Goal: Task Accomplishment & Management: Manage account settings

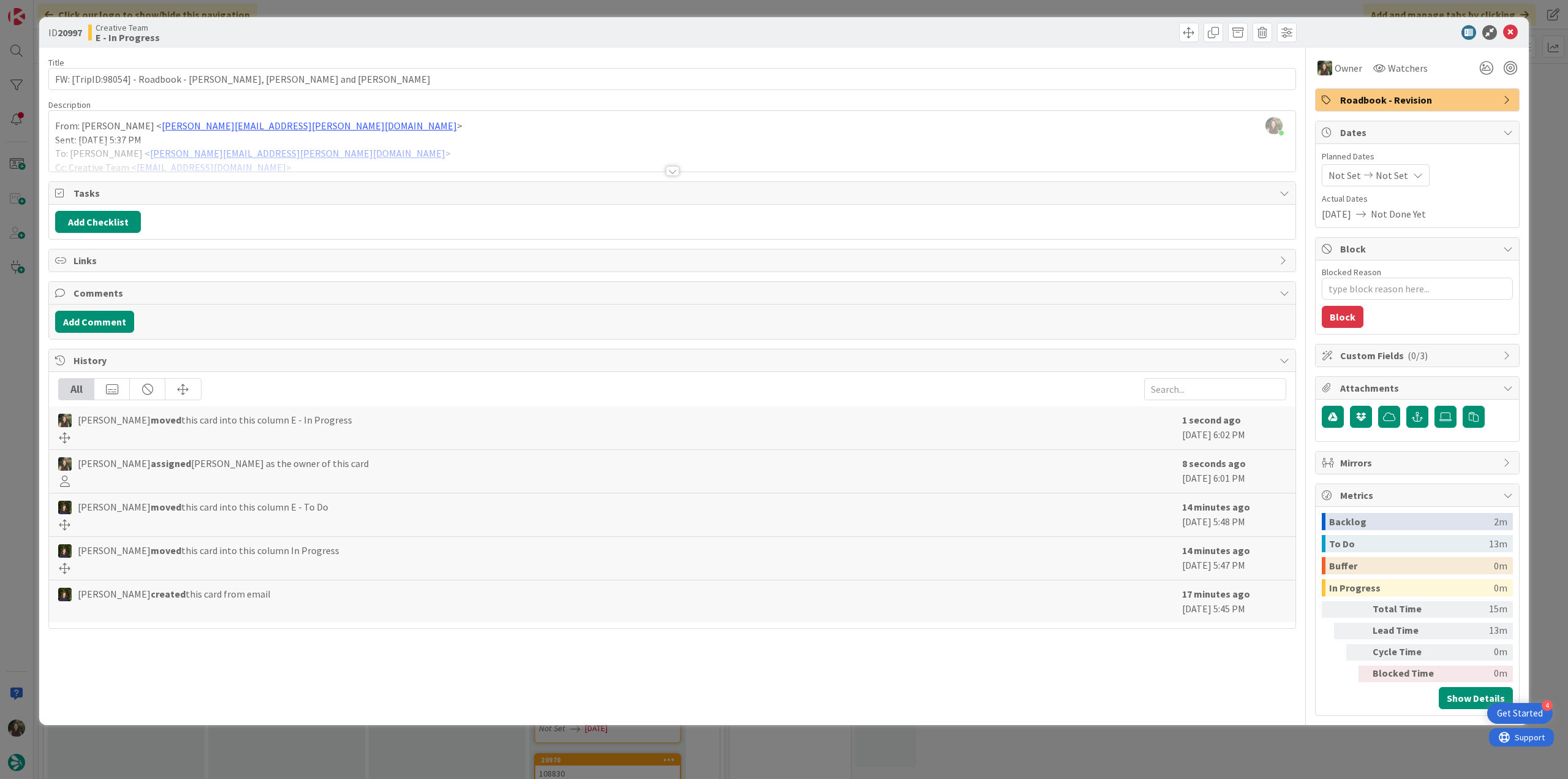
click at [18, 379] on div "ID 20997 Creative Team E - In Progress Title 52 / 128 FW: [TripID:98054] - Road…" at bounding box center [784, 390] width 1568 height 779
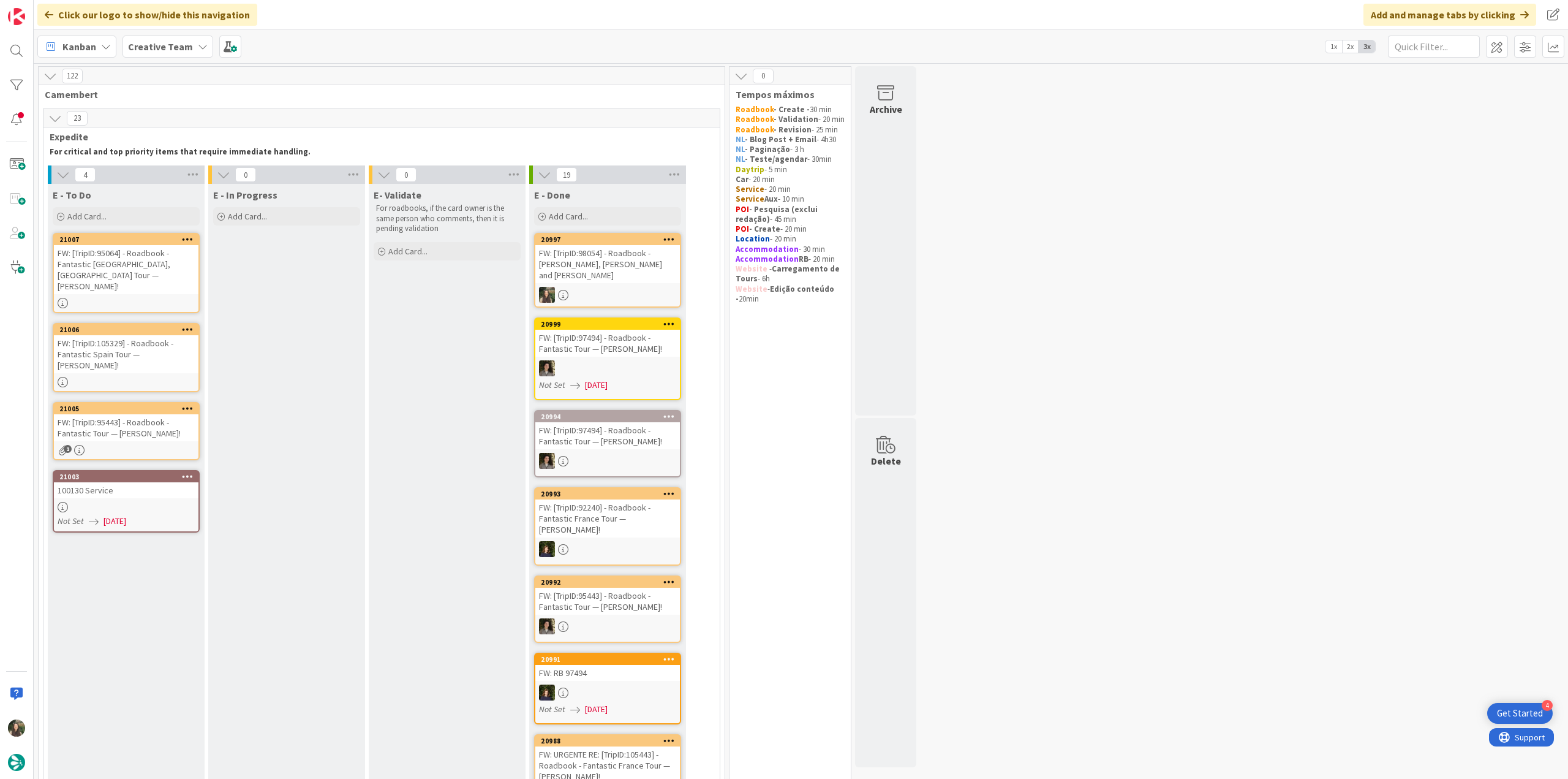
click at [614, 256] on div "FW: [TripID:98054] - Roadbook - [PERSON_NAME], [PERSON_NAME] and [PERSON_NAME]" at bounding box center [608, 264] width 144 height 38
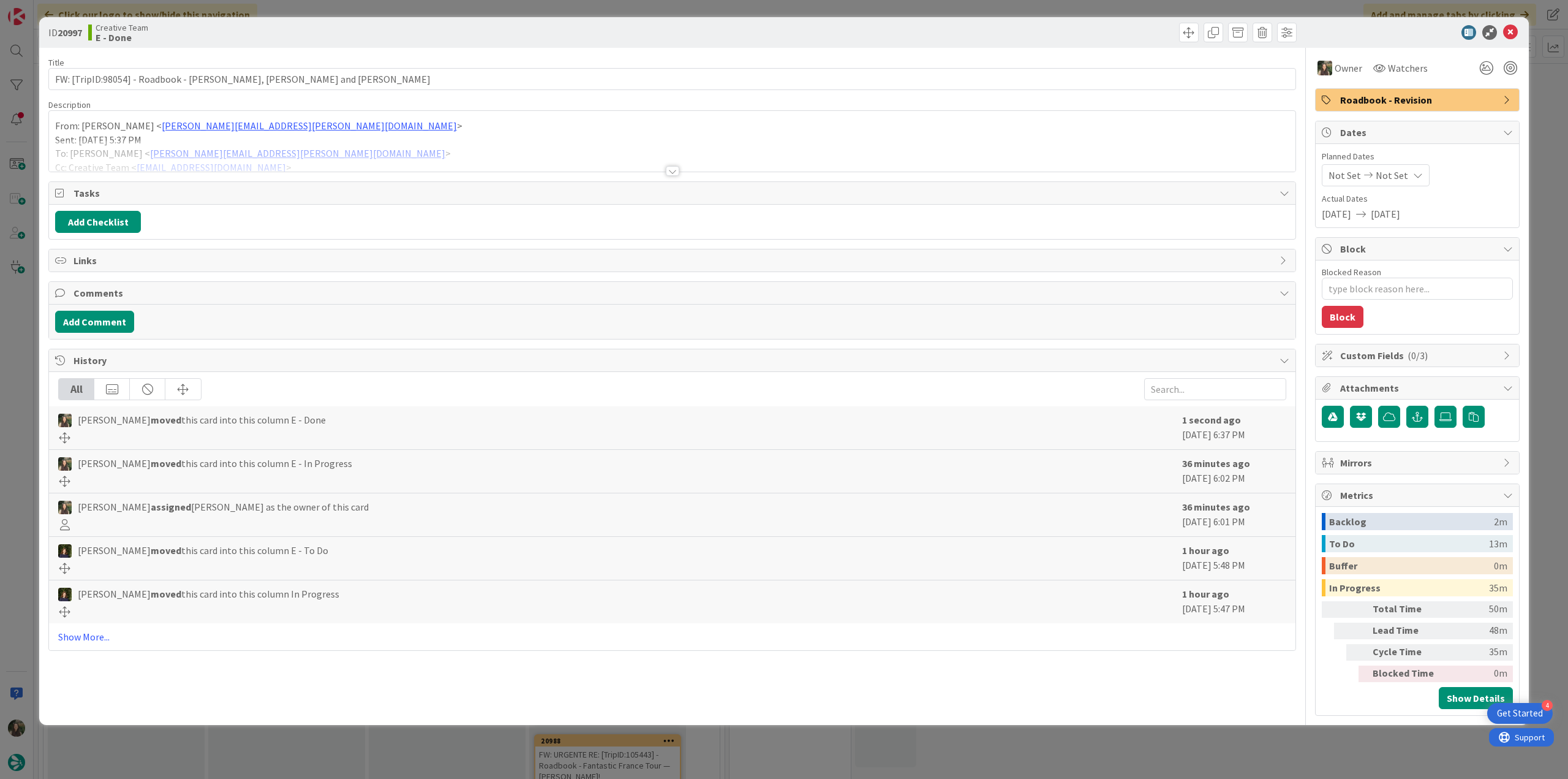
click at [1256, 750] on div "ID 20997 Creative Team E - Done Title 52 / 128 FW: [TripID:98054] - Roadbook - …" at bounding box center [784, 390] width 1568 height 779
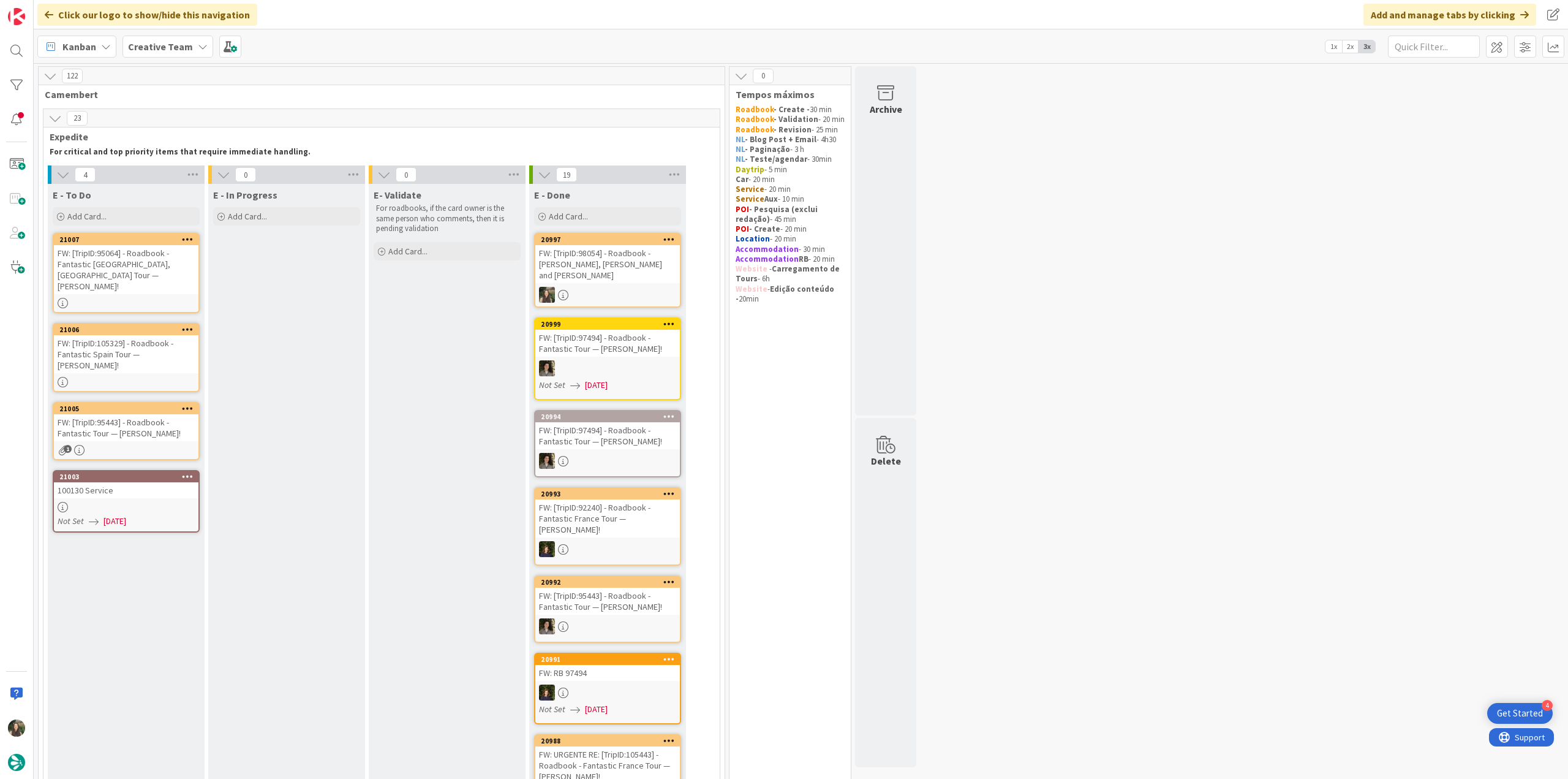
click at [588, 271] on div "FW: [TripID:98054] - Roadbook - [PERSON_NAME], [PERSON_NAME] and [PERSON_NAME]" at bounding box center [608, 264] width 144 height 38
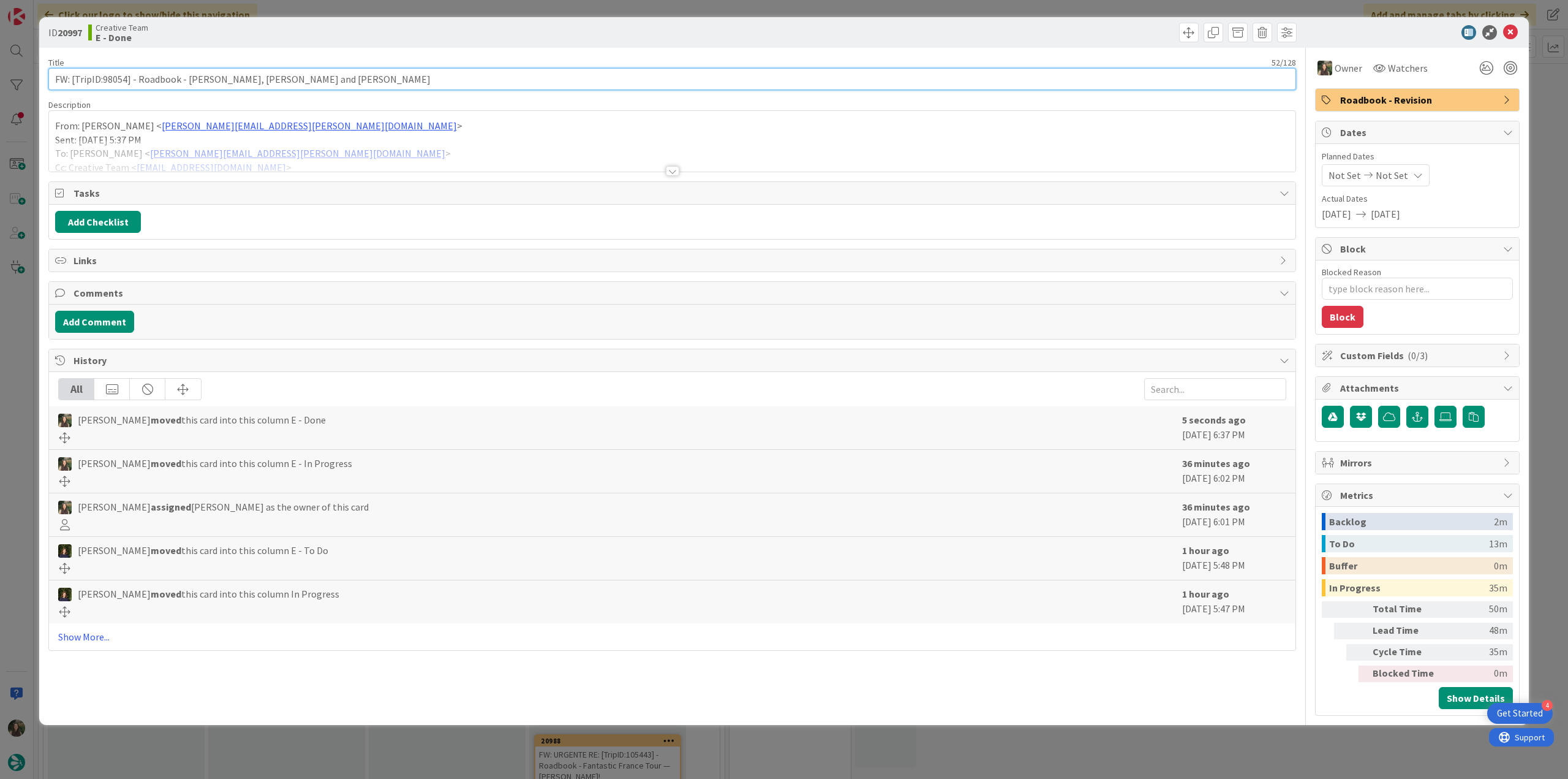
drag, startPoint x: 274, startPoint y: 80, endPoint x: 50, endPoint y: 83, distance: 224.0
click at [50, 79] on input "FW: [TripID:98054] - Roadbook - [PERSON_NAME], [PERSON_NAME] and [PERSON_NAME]" at bounding box center [672, 79] width 1248 height 22
click at [23, 386] on div "ID 20997 Creative Team E - Done Title 52 / 128 FW: [TripID:98054] - Roadbook - …" at bounding box center [784, 390] width 1568 height 779
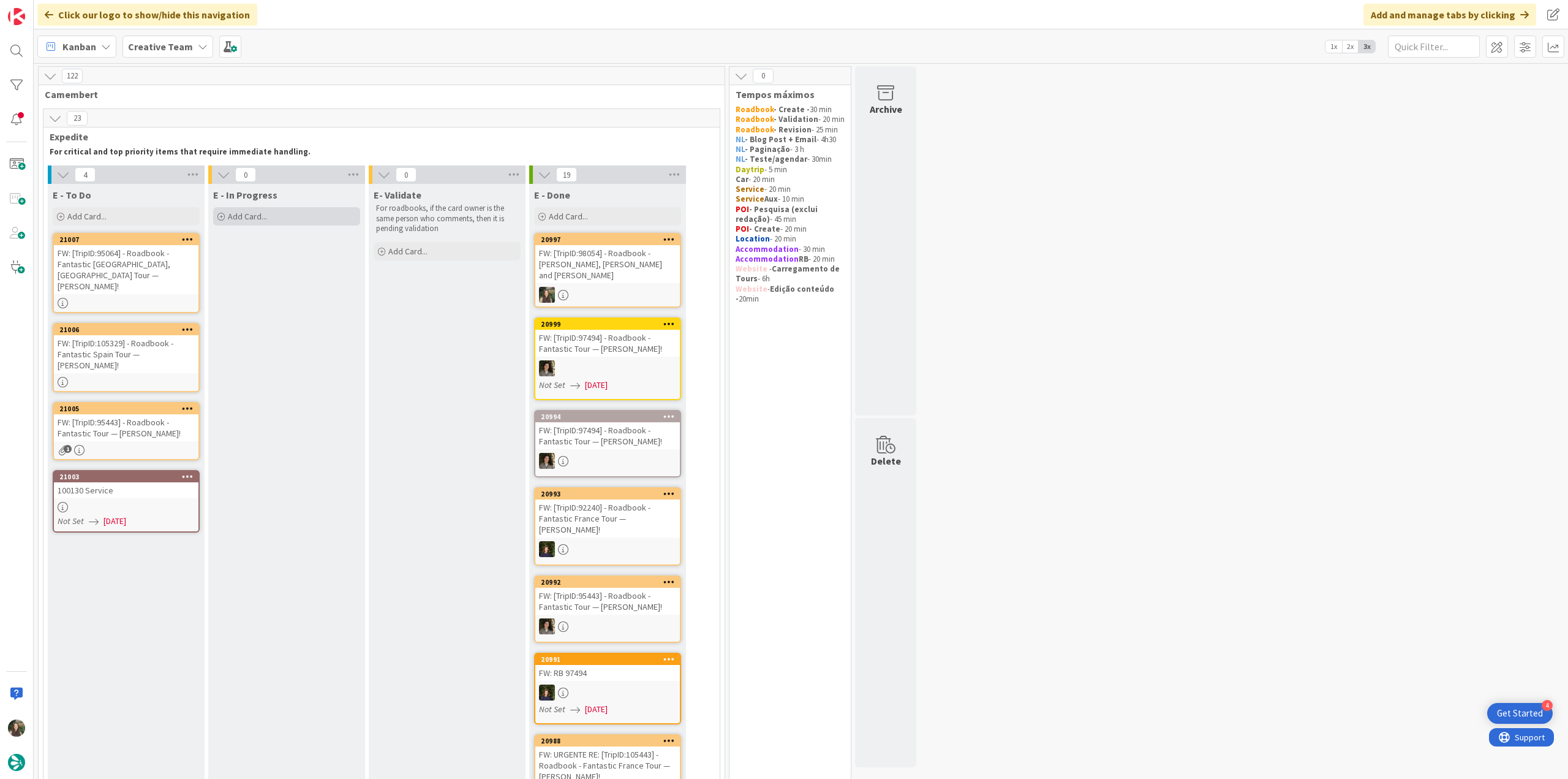
click at [274, 221] on div "Add Card..." at bounding box center [286, 216] width 147 height 18
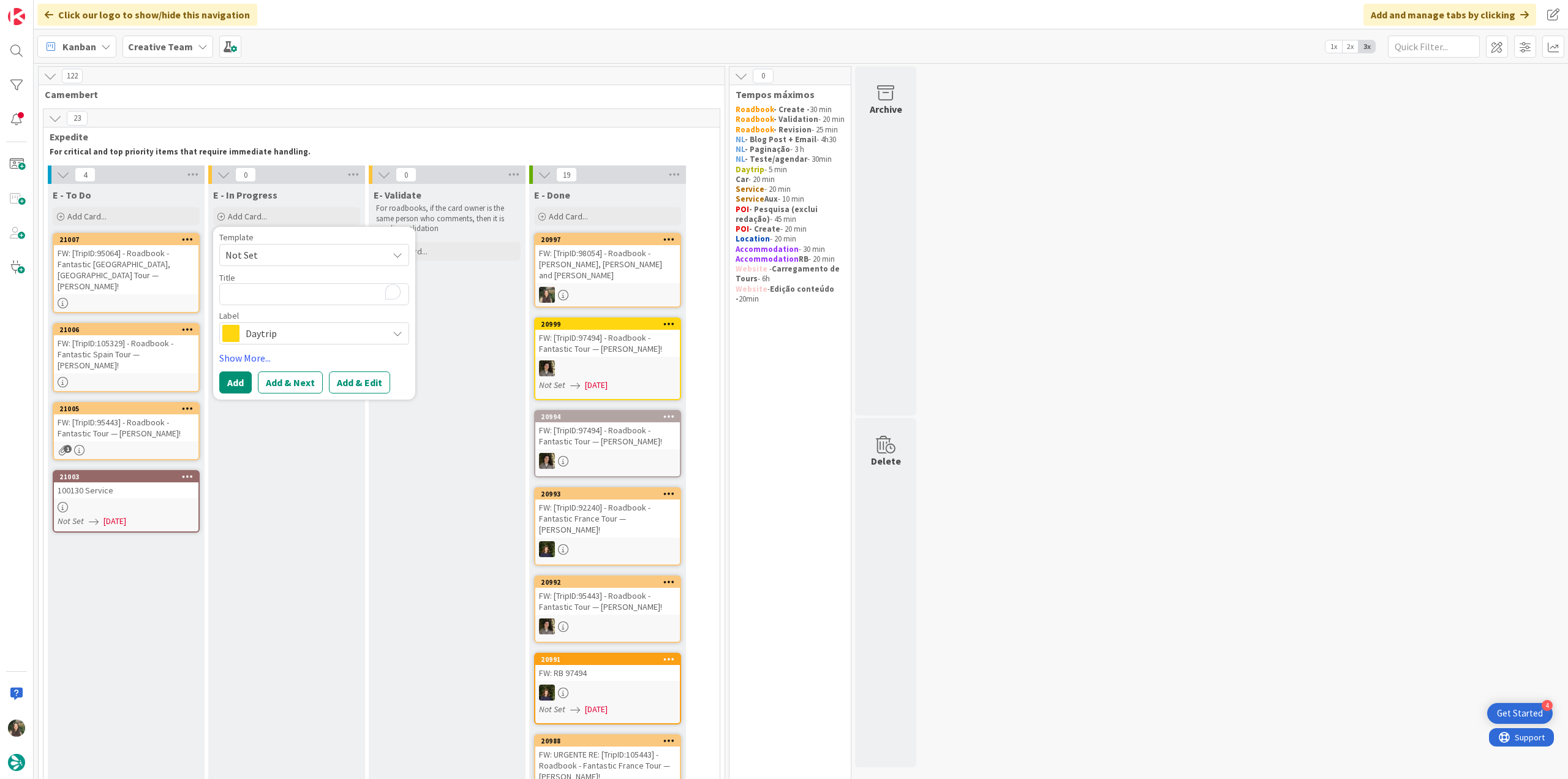
type textarea "x"
type textarea "FW: [TripID:98054] - Roadbook - [PERSON_NAME], [PERSON_NAME] and [PERSON_NAME]"
click at [301, 346] on span "Daytrip" at bounding box center [313, 348] width 136 height 17
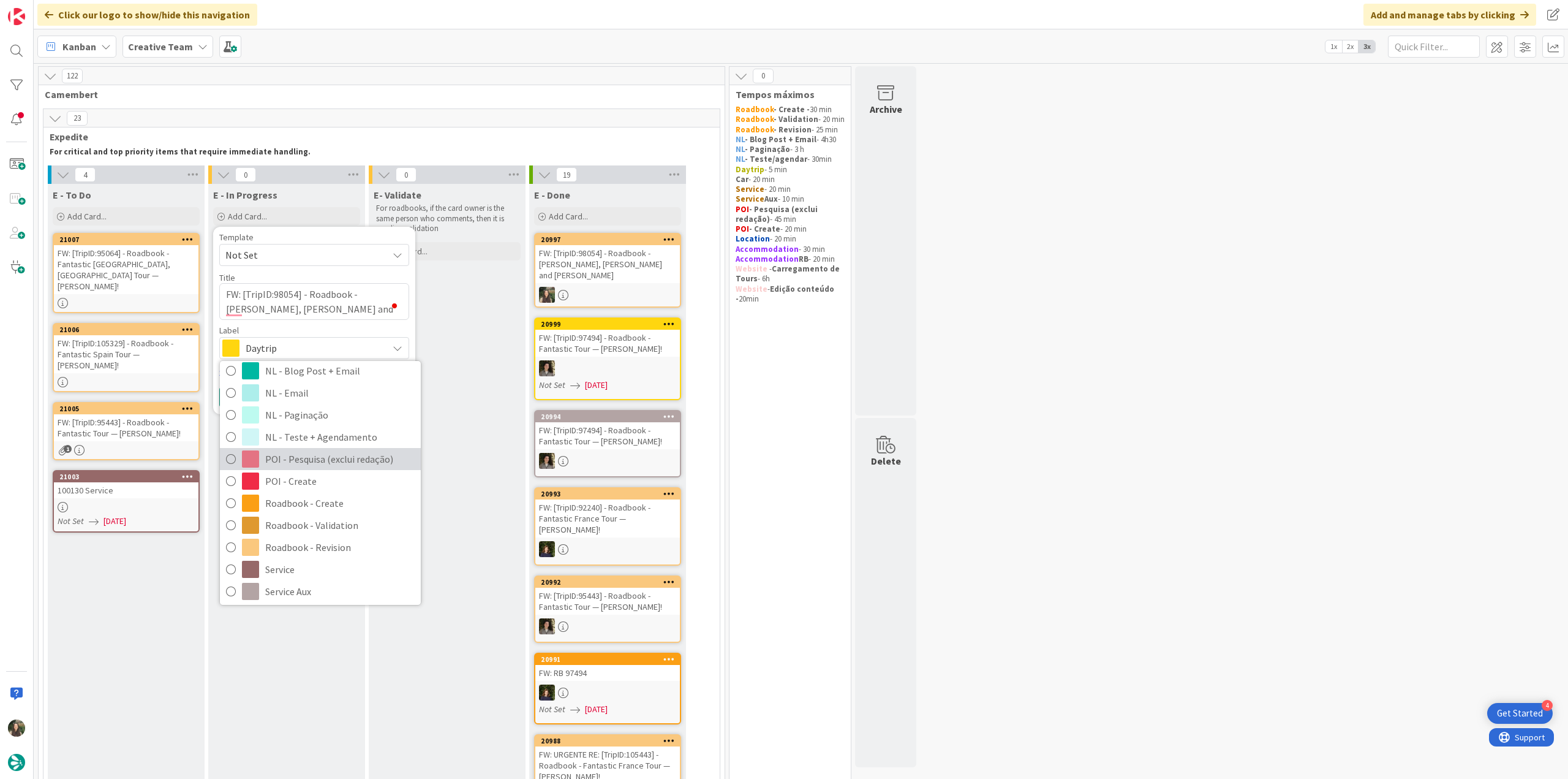
scroll to position [228, 0]
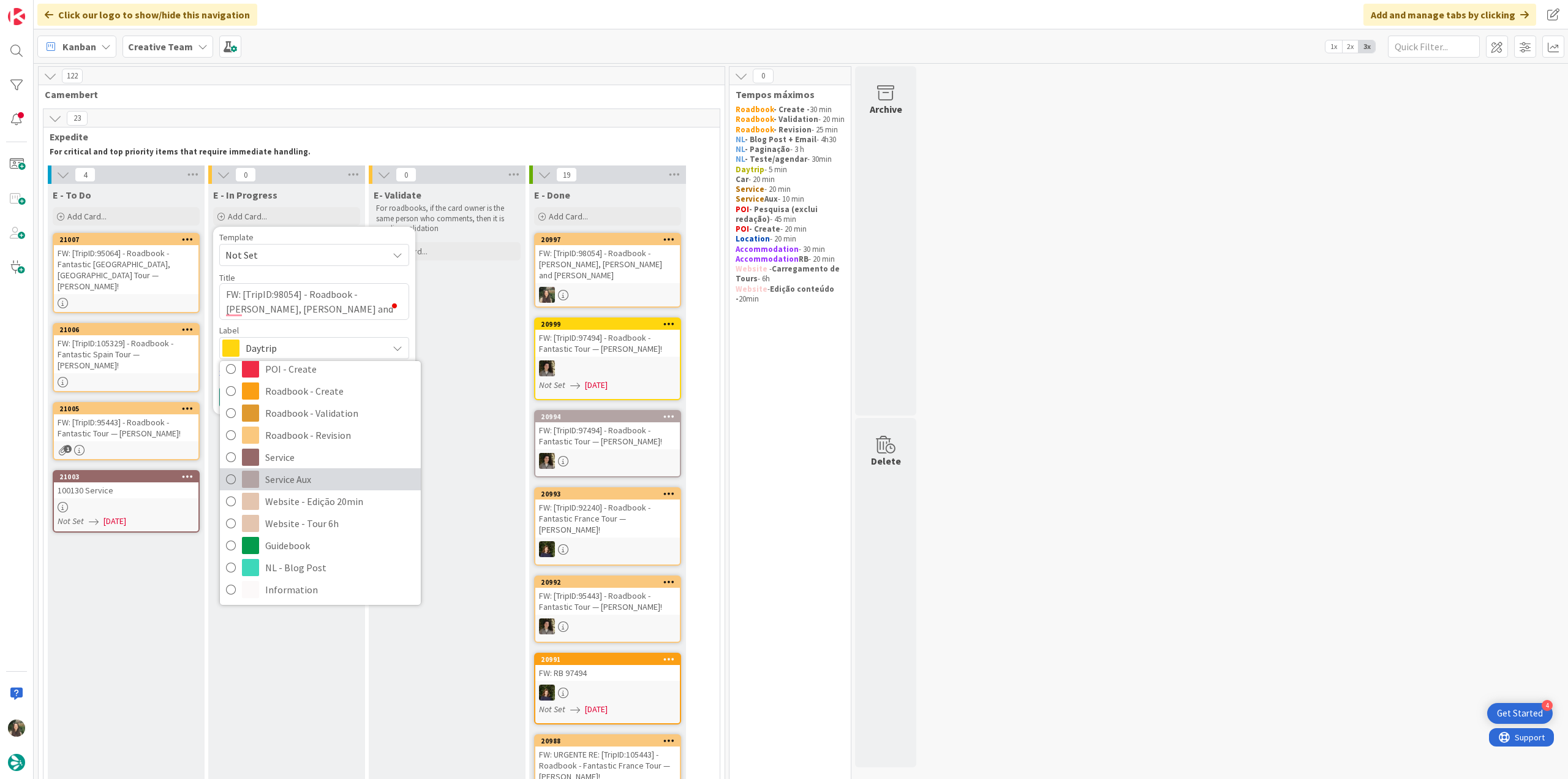
click at [322, 478] on span "Service Aux" at bounding box center [339, 478] width 149 height 18
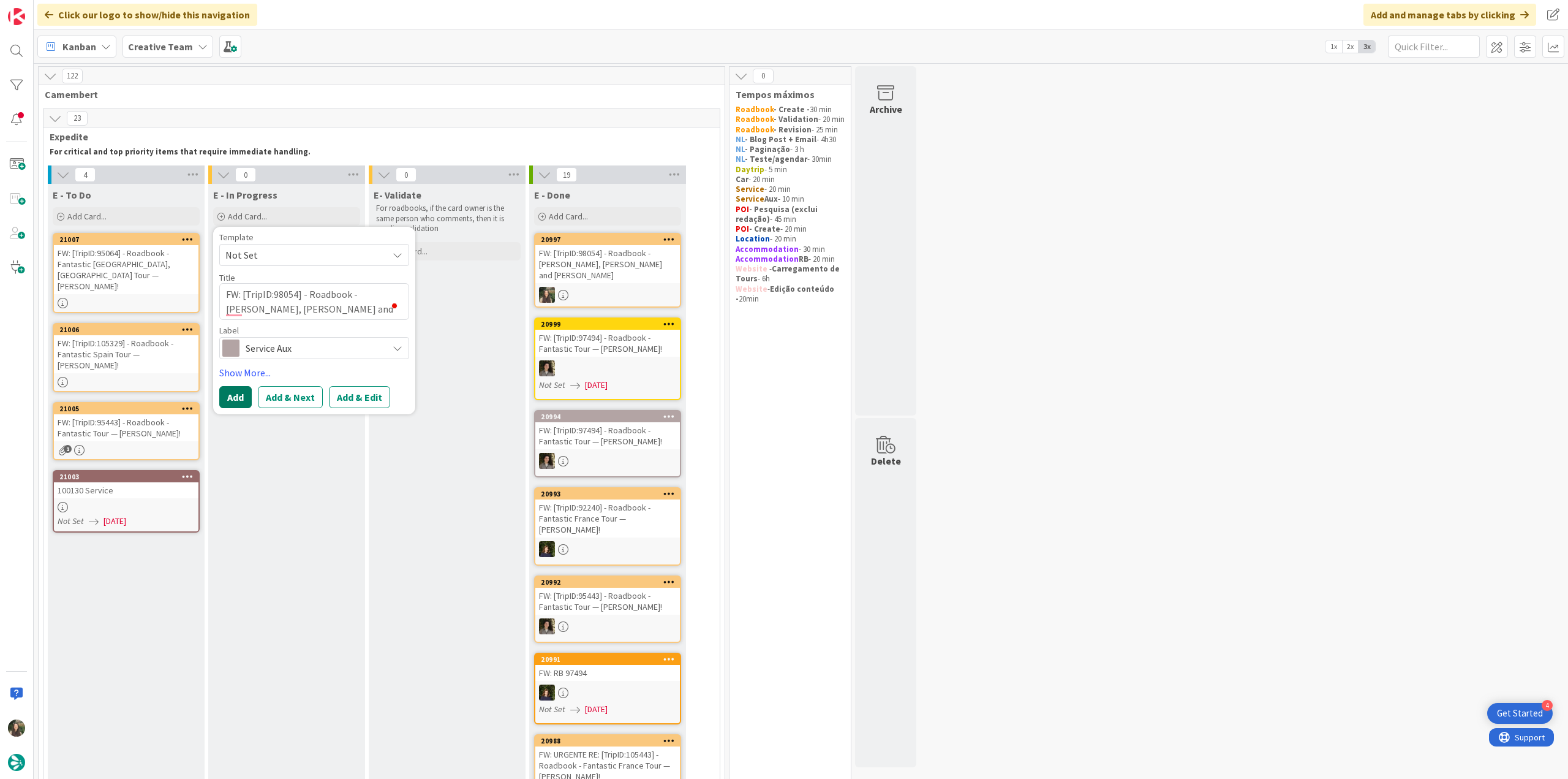
click at [243, 392] on button "Add" at bounding box center [236, 397] width 33 height 22
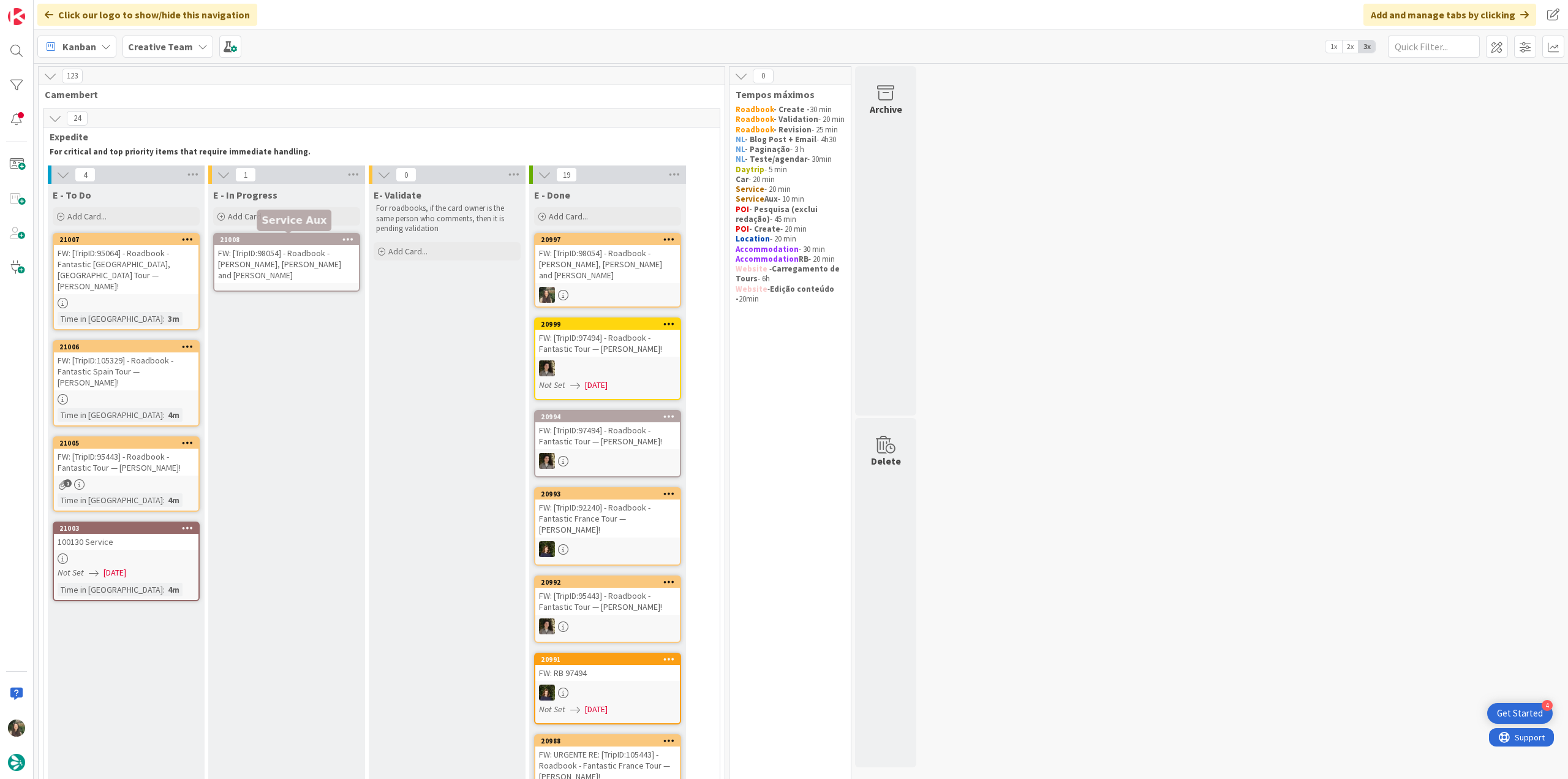
click at [279, 249] on div "FW: [TripID:98054] - Roadbook - [PERSON_NAME], [PERSON_NAME] and [PERSON_NAME]" at bounding box center [286, 264] width 144 height 38
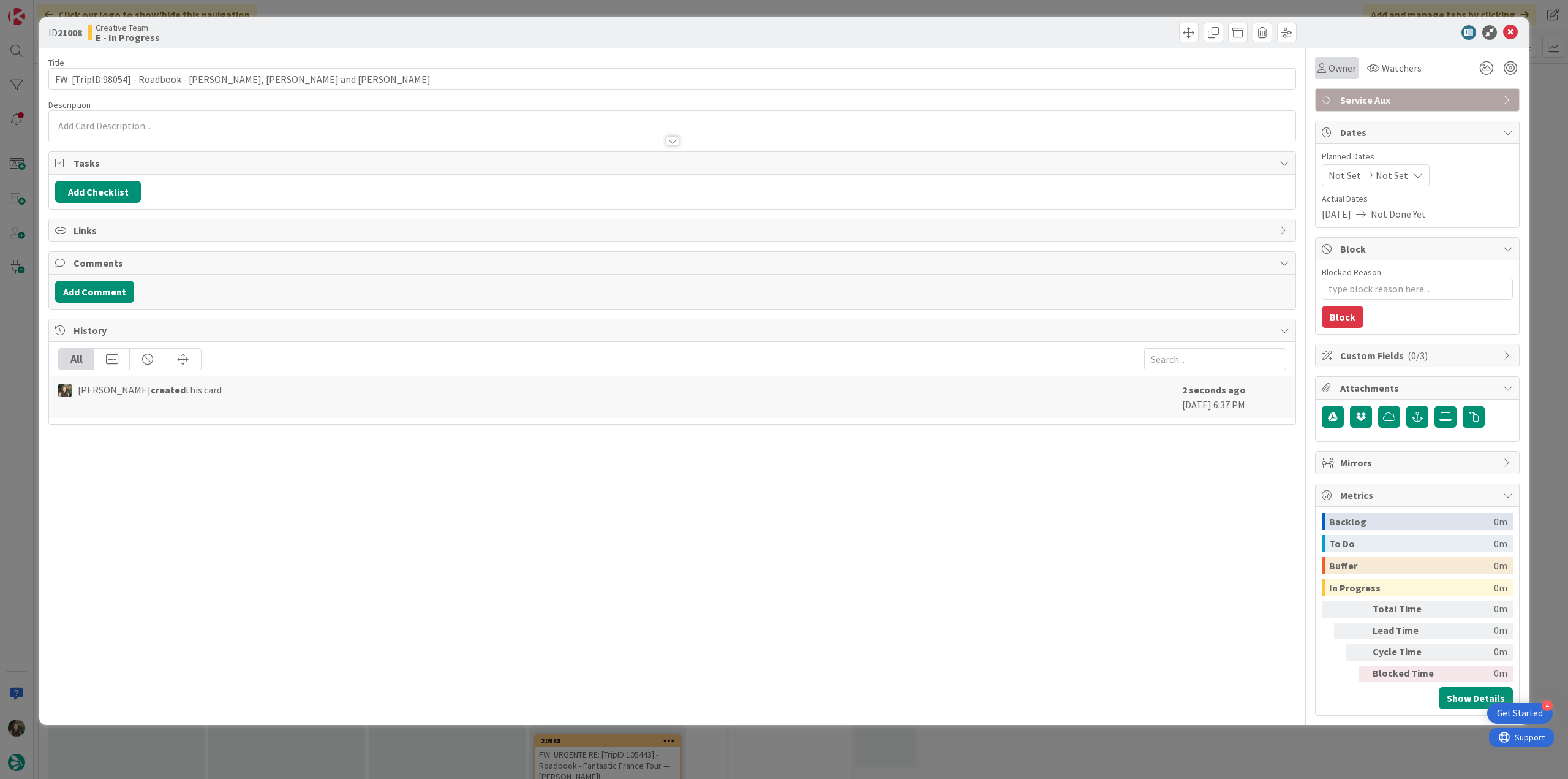
click at [1340, 69] on span "Owner" at bounding box center [1342, 67] width 28 height 15
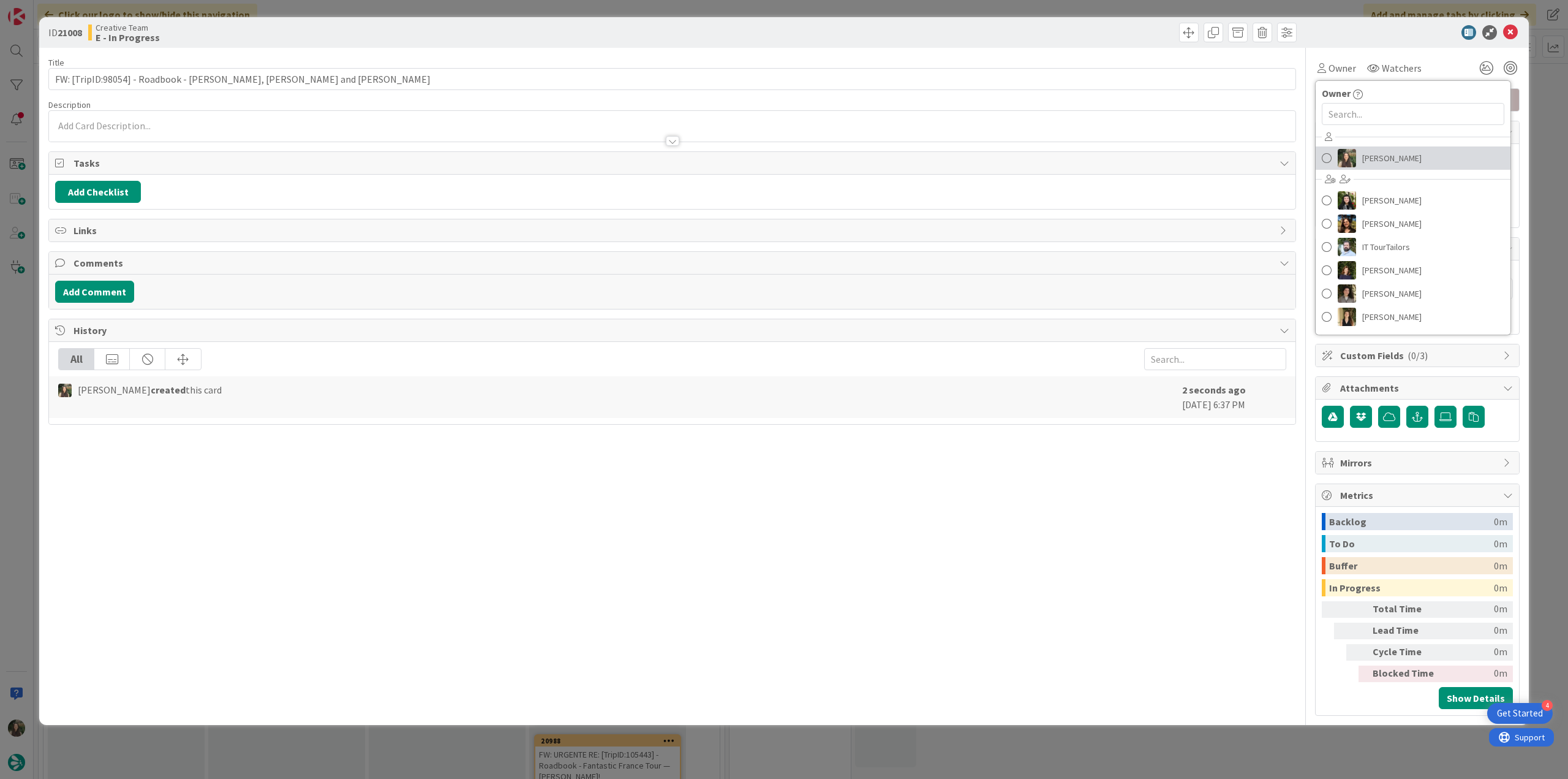
drag, startPoint x: 1358, startPoint y: 159, endPoint x: 1371, endPoint y: 159, distance: 13.0
click at [1359, 159] on link "[PERSON_NAME]" at bounding box center [1413, 158] width 195 height 23
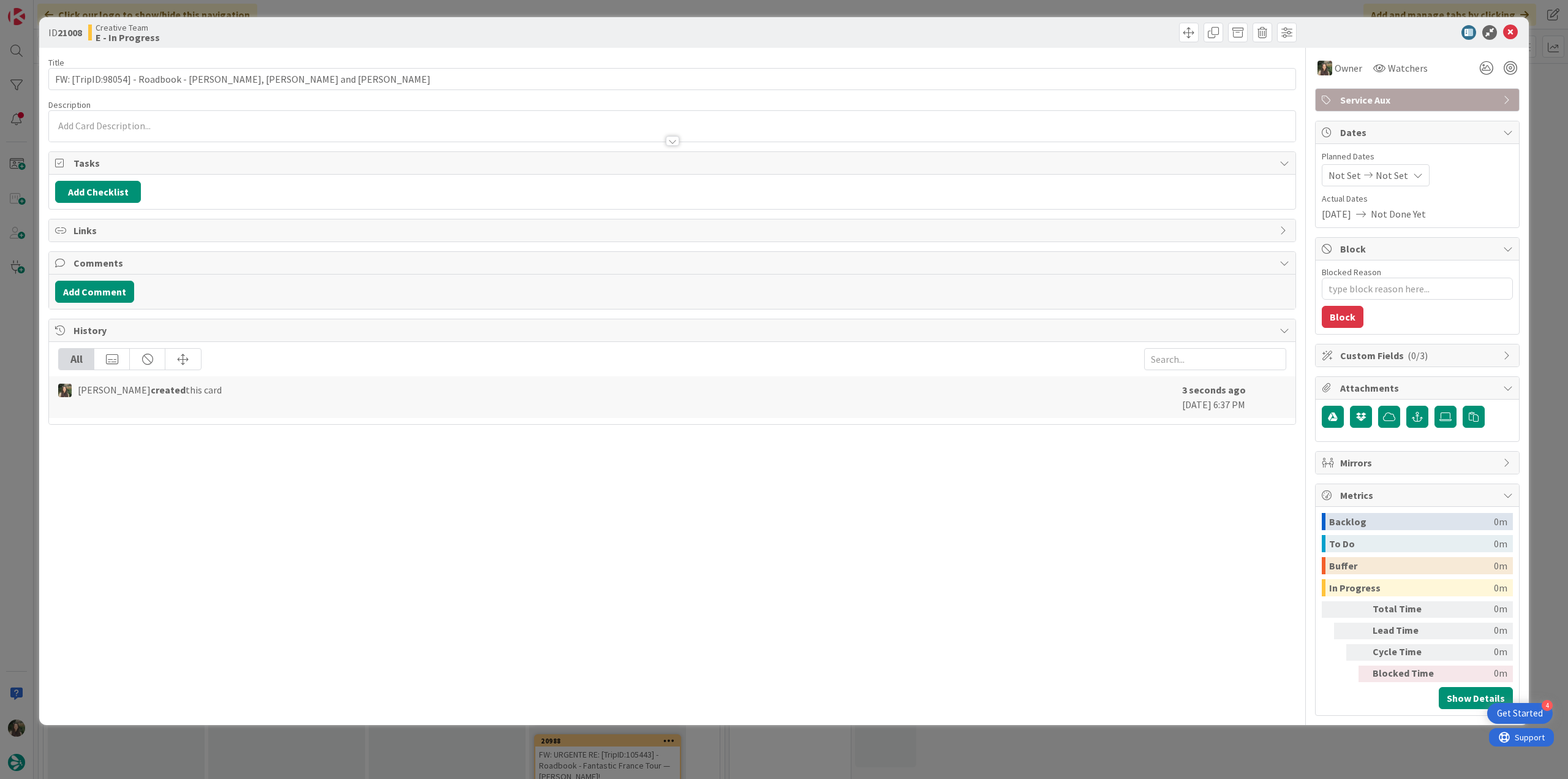
click at [1543, 117] on div "ID 21008 Creative Team E - In Progress Title 52 / 128 FW: [TripID:98054] - Road…" at bounding box center [784, 390] width 1568 height 779
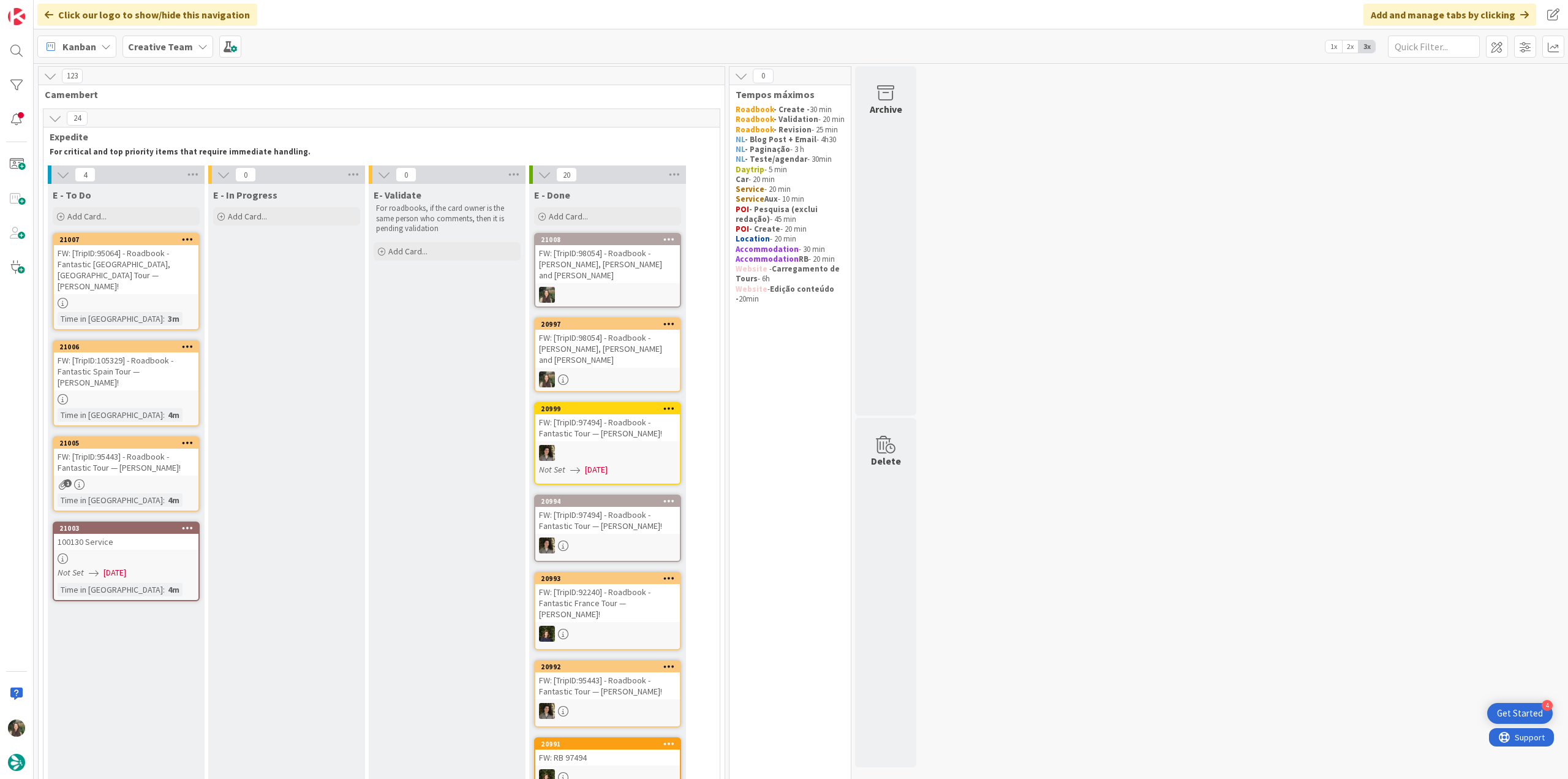
click at [175, 534] on div "100130 Service" at bounding box center [126, 542] width 144 height 16
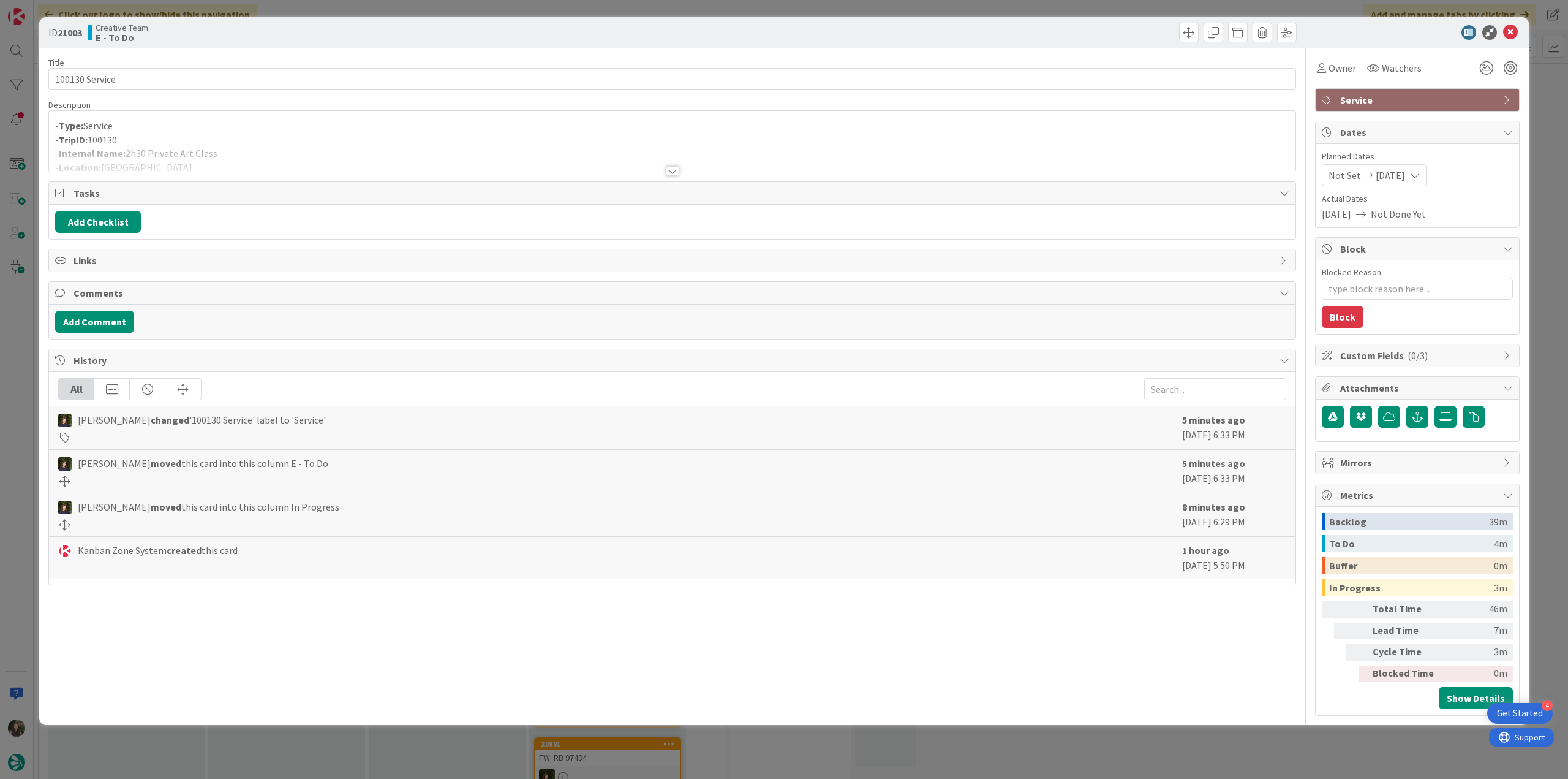
click at [316, 141] on div at bounding box center [673, 155] width 1247 height 31
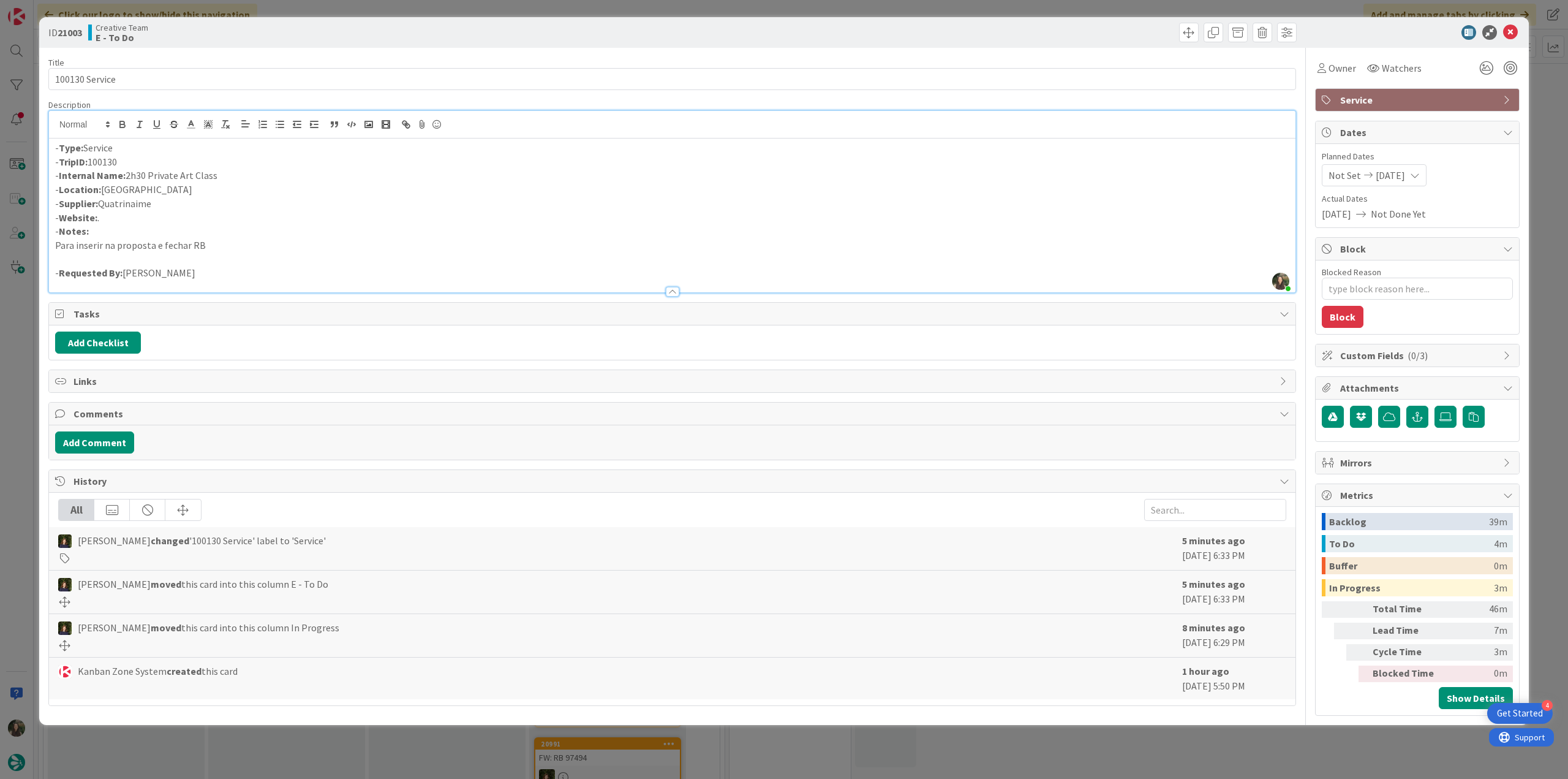
click at [29, 341] on div "ID 21003 Creative Team E - To Do Title 14 / 128 100130 Service Description [PER…" at bounding box center [784, 390] width 1568 height 779
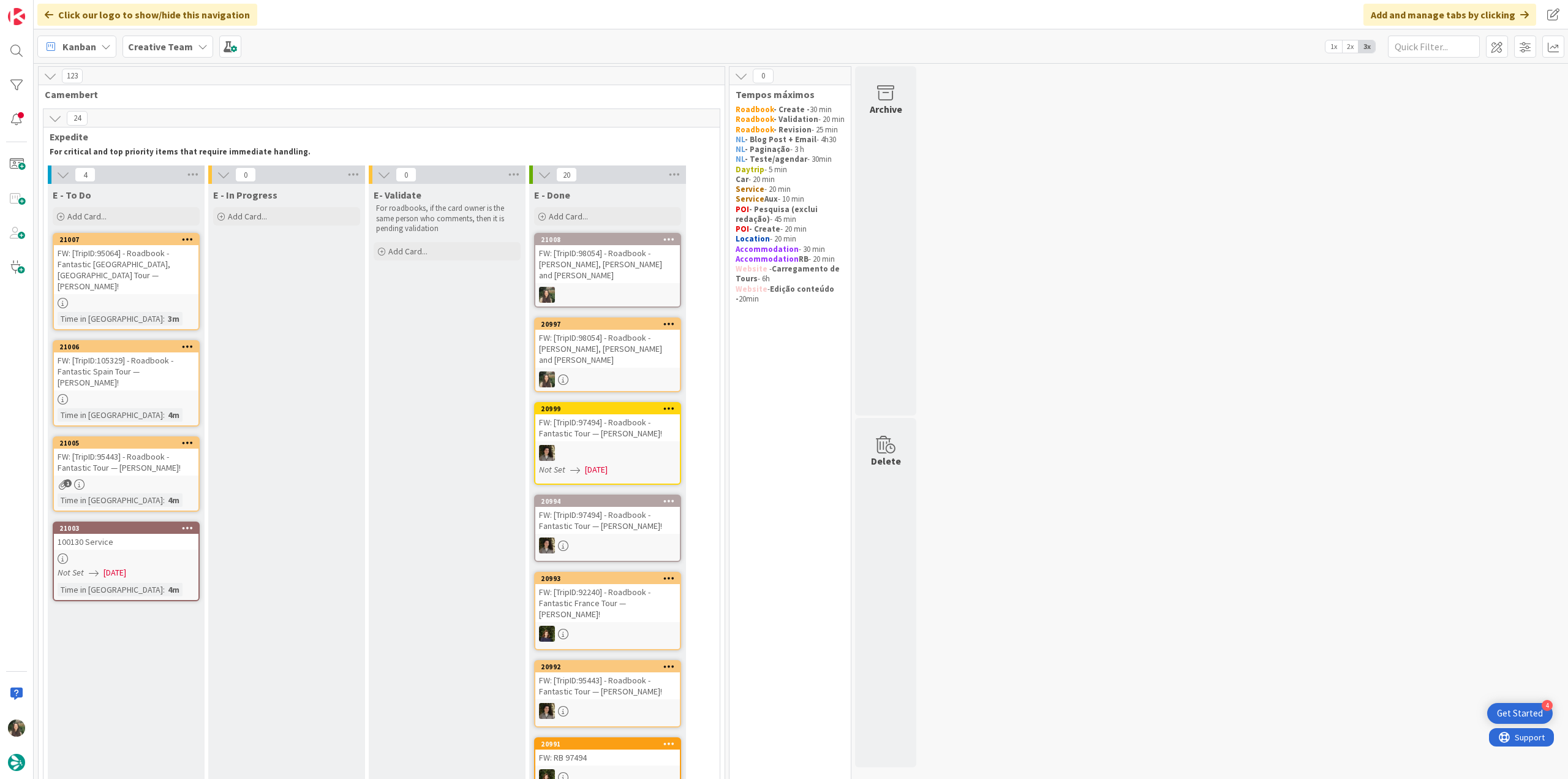
click at [144, 267] on div "FW: [TripID:95064] - Roadbook - Fantastic [GEOGRAPHIC_DATA], [GEOGRAPHIC_DATA] …" at bounding box center [126, 270] width 144 height 49
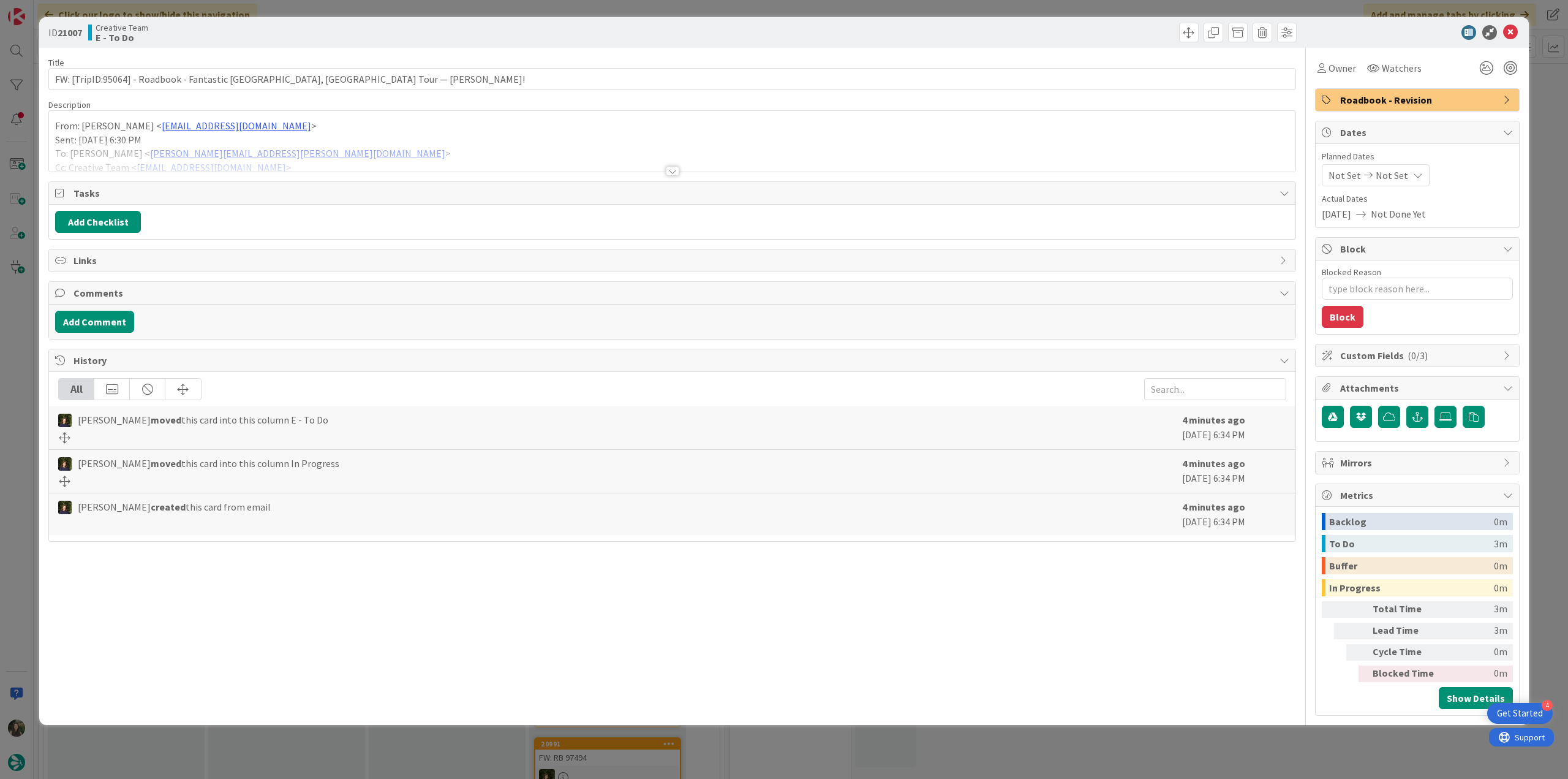
click at [408, 133] on p "Sent: [DATE] 6:30 PM" at bounding box center [673, 140] width 1234 height 14
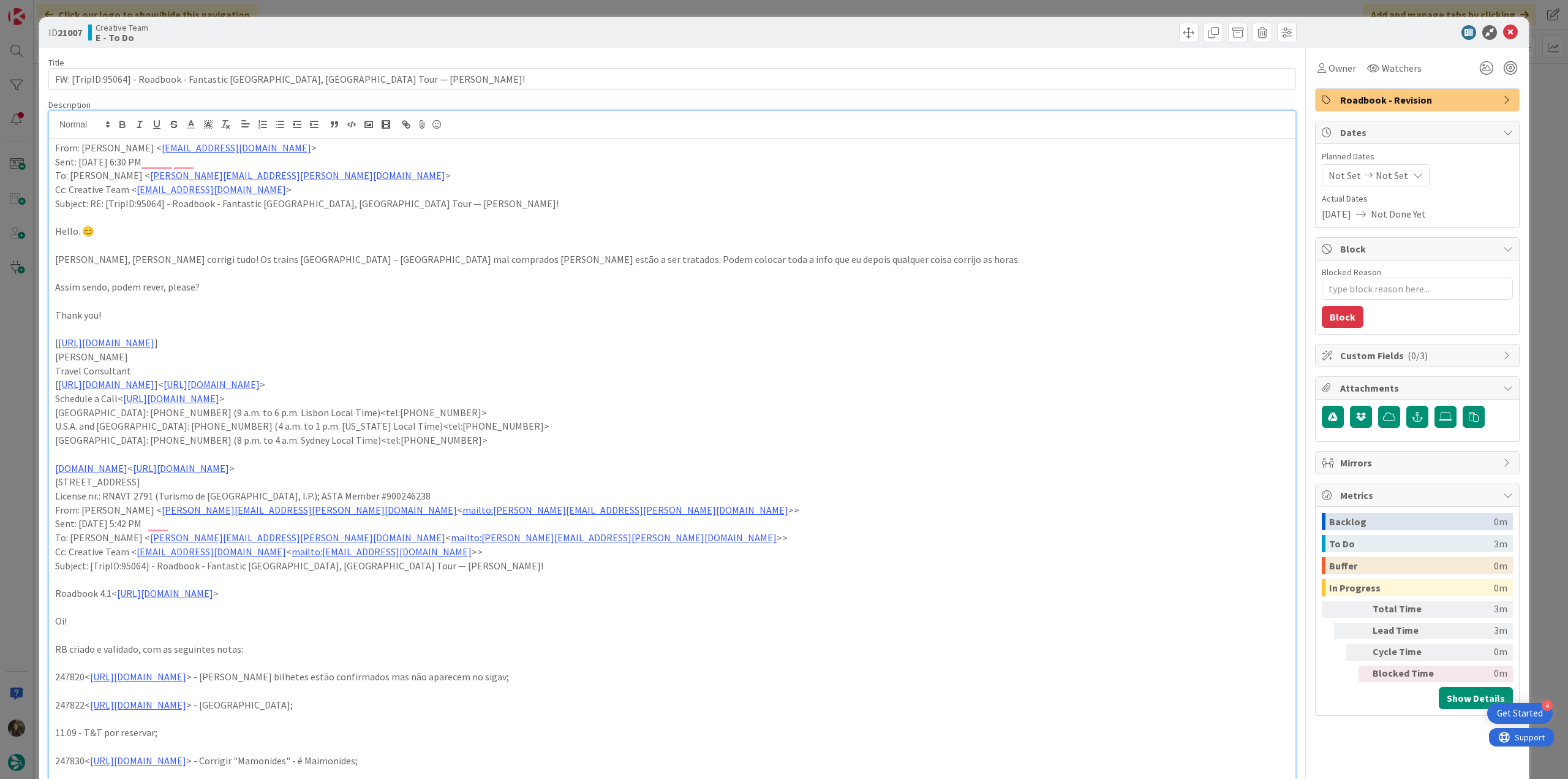
click at [4, 359] on div "ID 21007 Creative Team E - To Do Title 76 / 128 FW: [TripID:95064] - Roadbook -…" at bounding box center [784, 390] width 1568 height 779
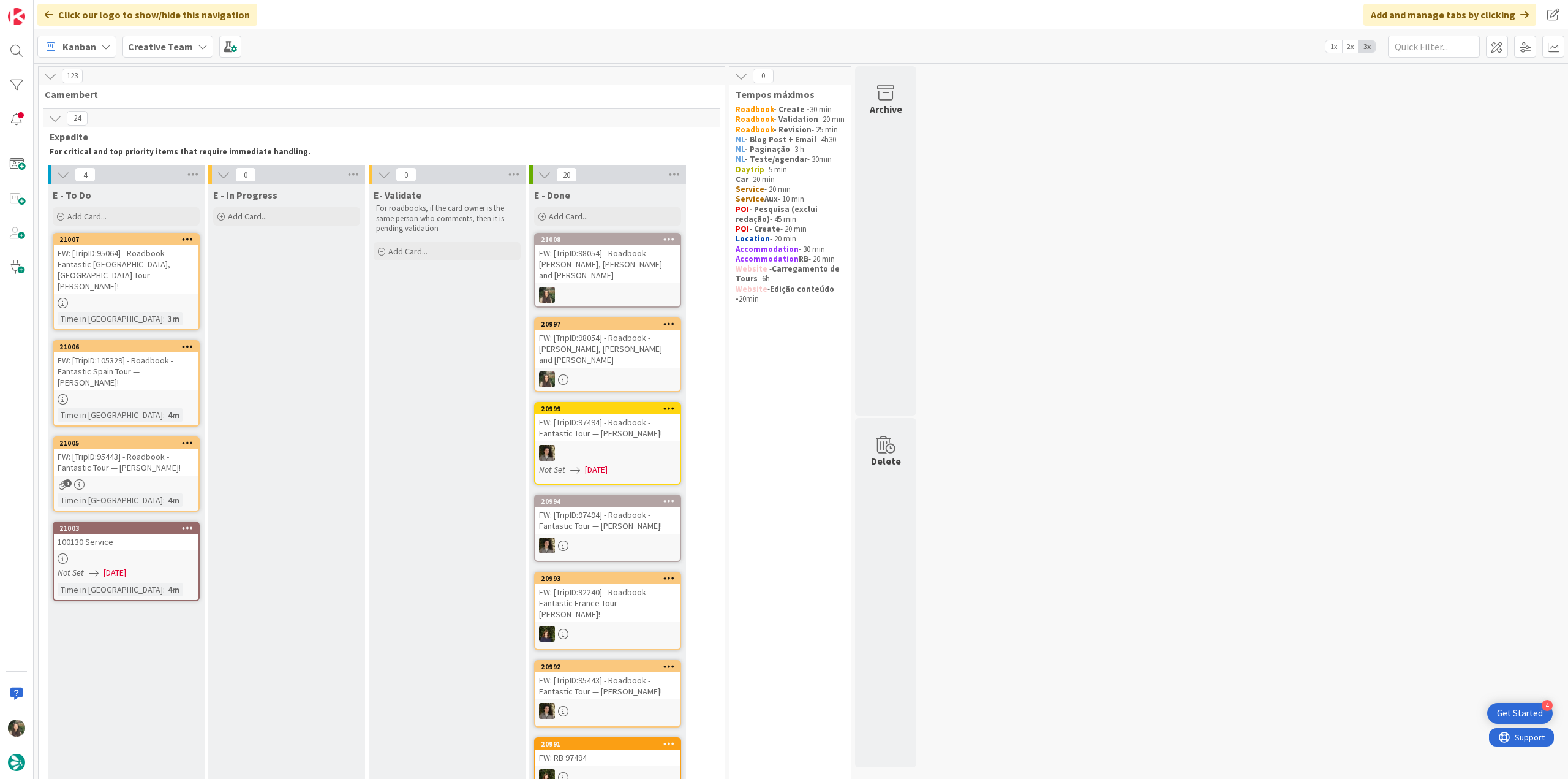
click at [176, 352] on div "FW: [TripID:105329] - Roadbook - Fantastic Spain Tour — [PERSON_NAME]!" at bounding box center [126, 371] width 144 height 38
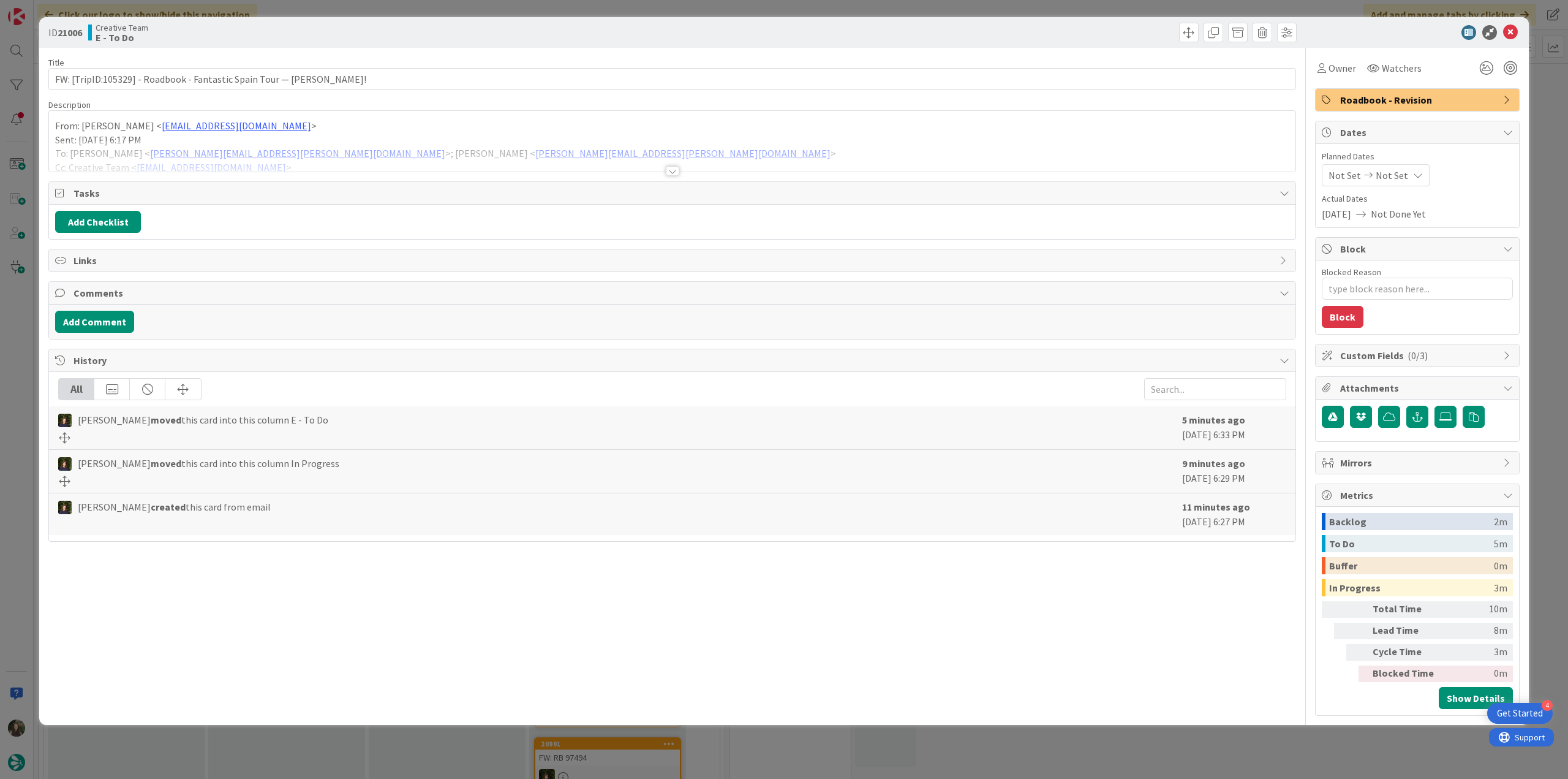
click at [510, 133] on div "From: [PERSON_NAME] < [EMAIL_ADDRESS][DOMAIN_NAME] > Sent: [DATE] 6:17 PM To: […" at bounding box center [673, 141] width 1247 height 60
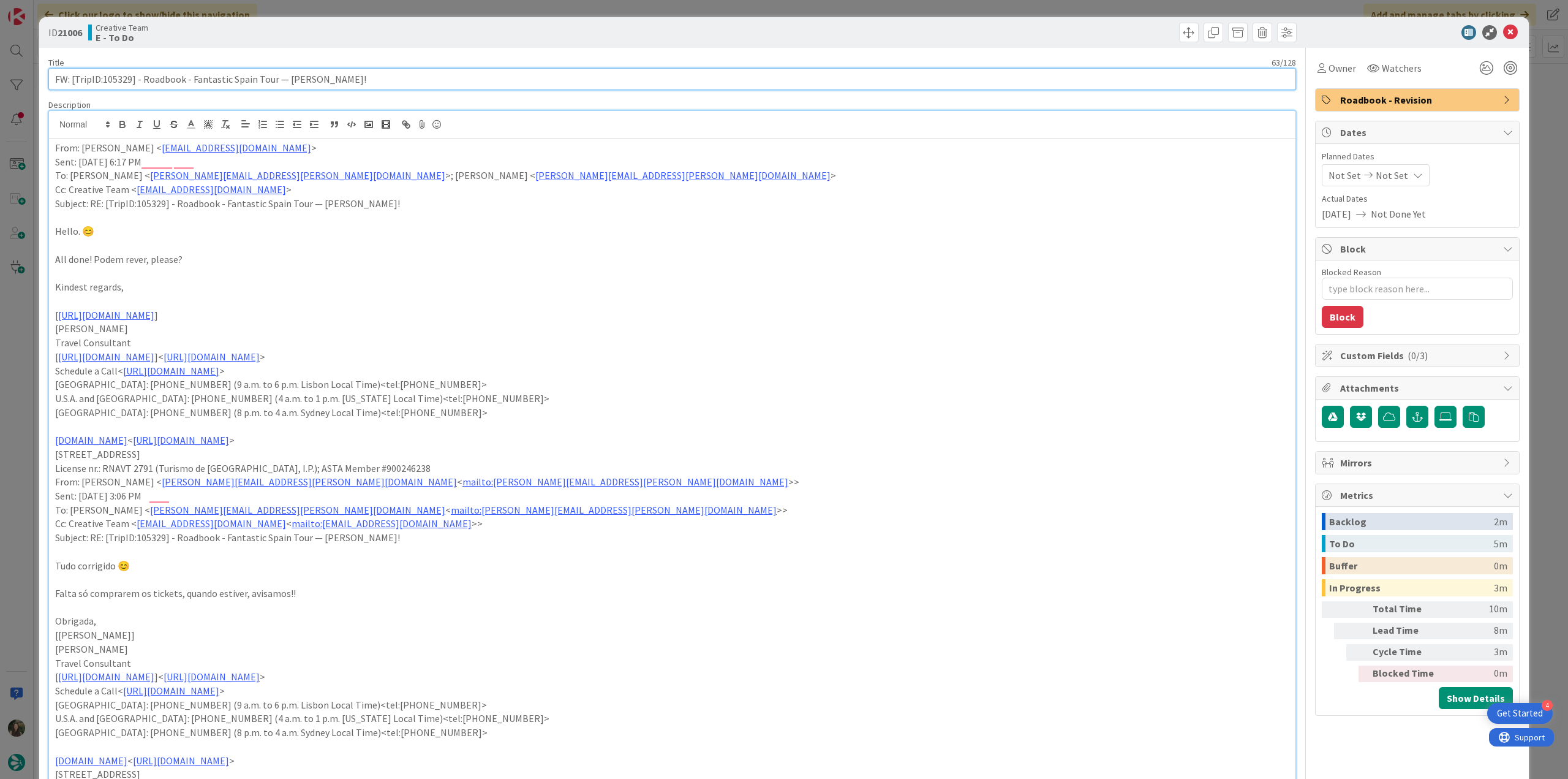
click at [118, 78] on input "FW: [TripID:105329] - Roadbook - Fantastic Spain Tour — [PERSON_NAME]!" at bounding box center [672, 79] width 1248 height 22
click at [33, 393] on div "ID 21006 Creative Team E - To Do Title 63 / 128 FW: [TripID:105329] - Roadbook …" at bounding box center [784, 390] width 1568 height 779
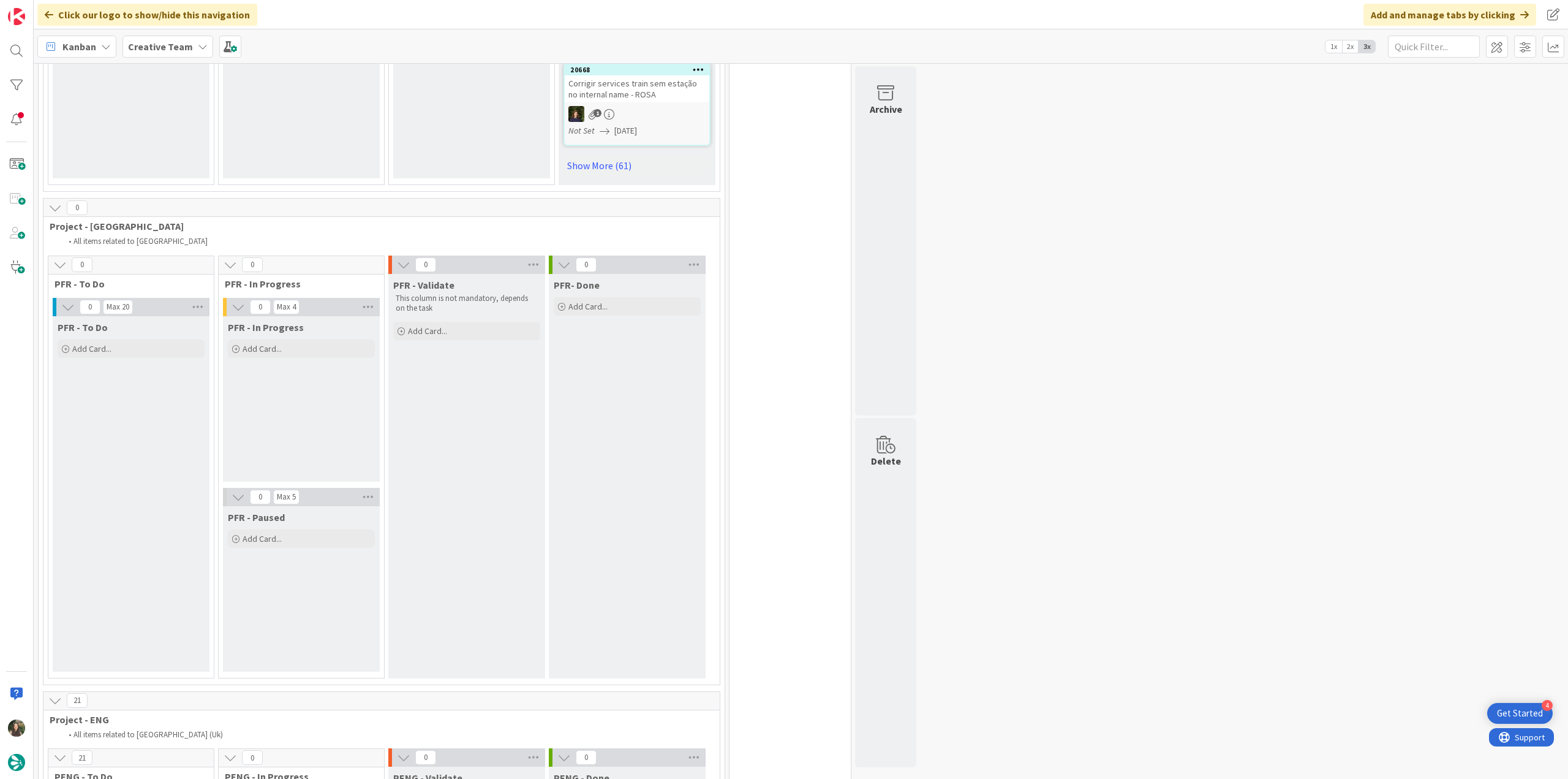
scroll to position [2451, 0]
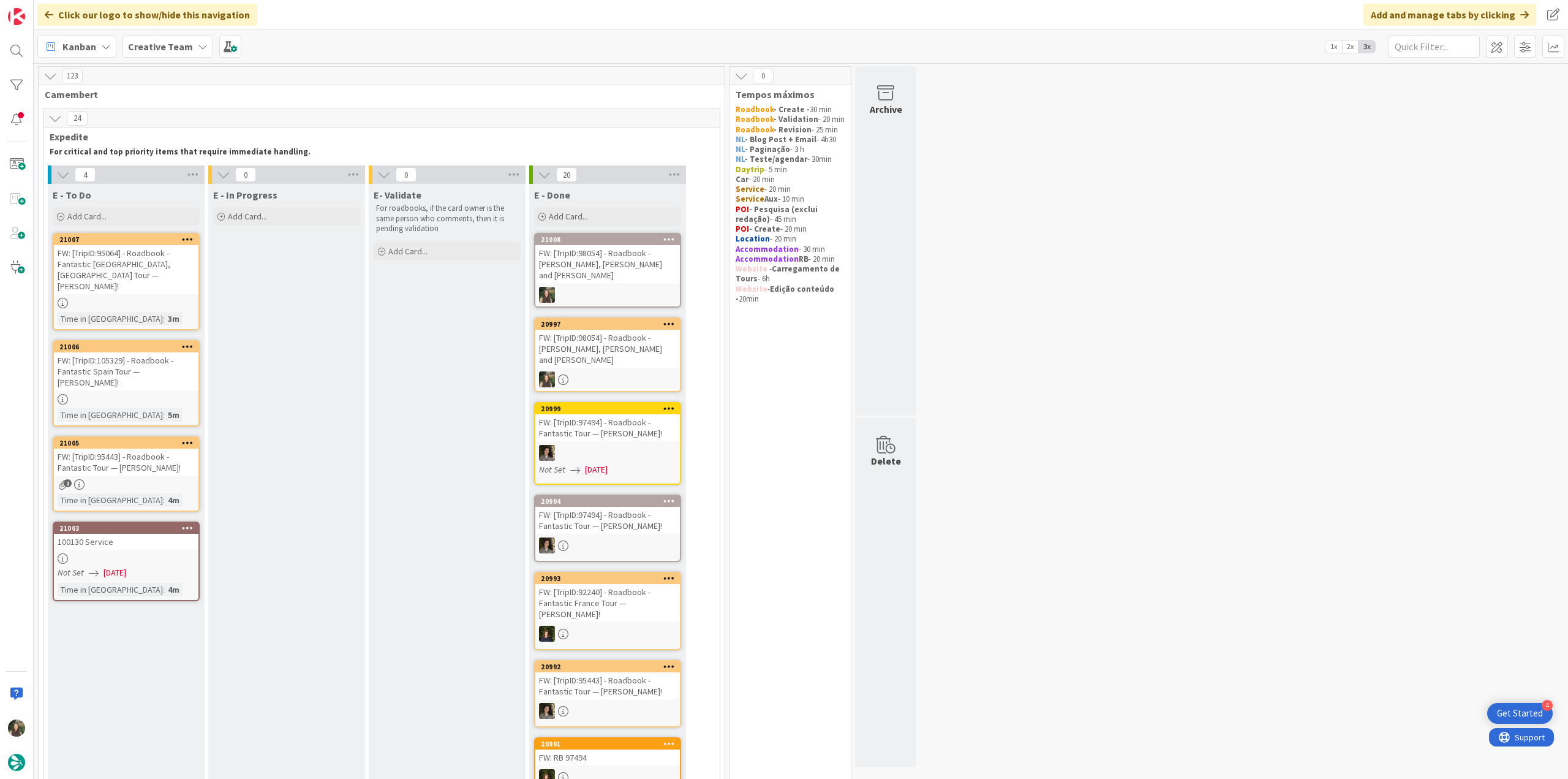
click at [183, 448] on div "FW: [TripID:95443] - Roadbook - Fantastic Tour — [PERSON_NAME]!" at bounding box center [126, 462] width 144 height 27
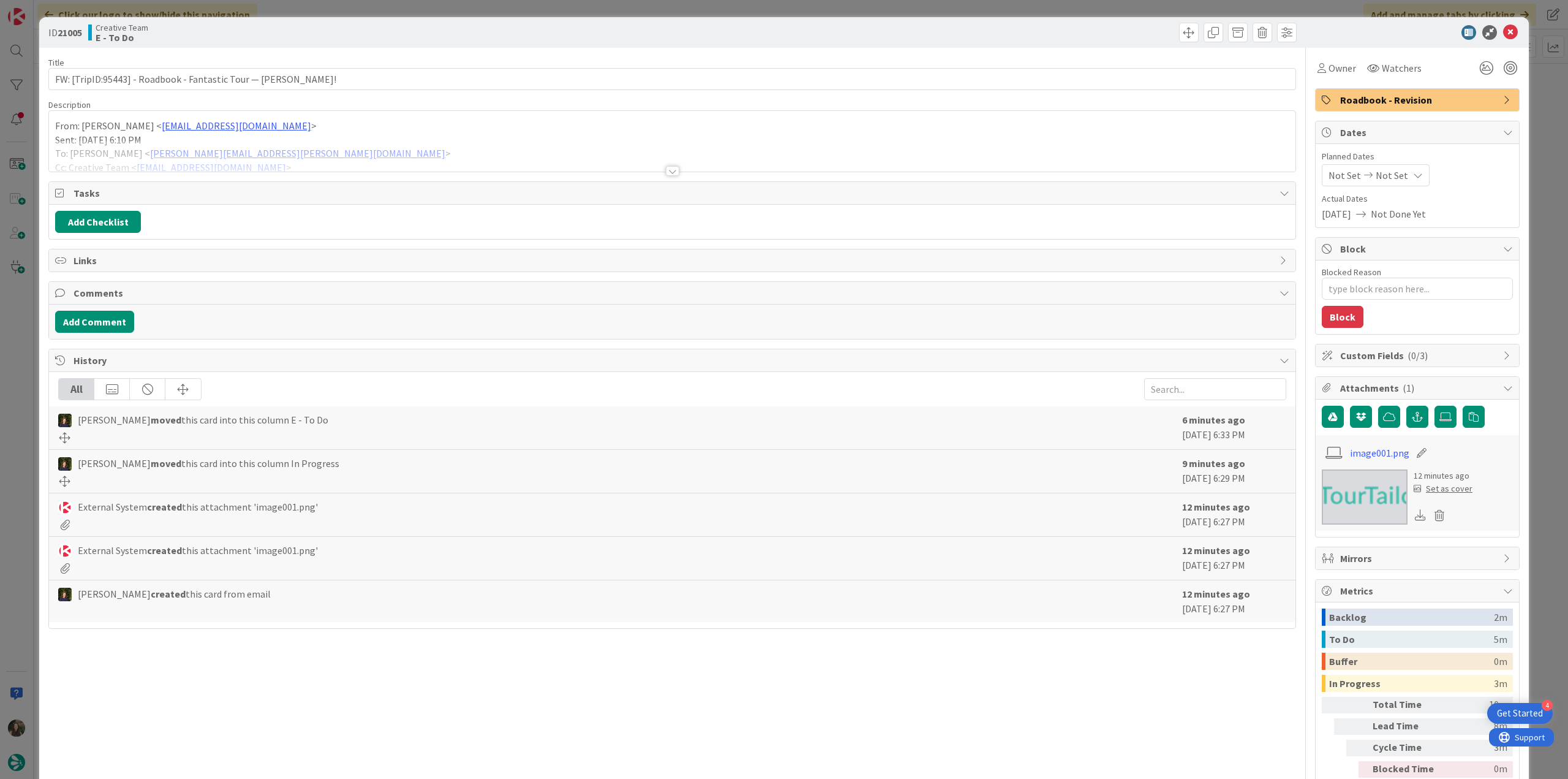
click at [393, 145] on div at bounding box center [673, 155] width 1247 height 31
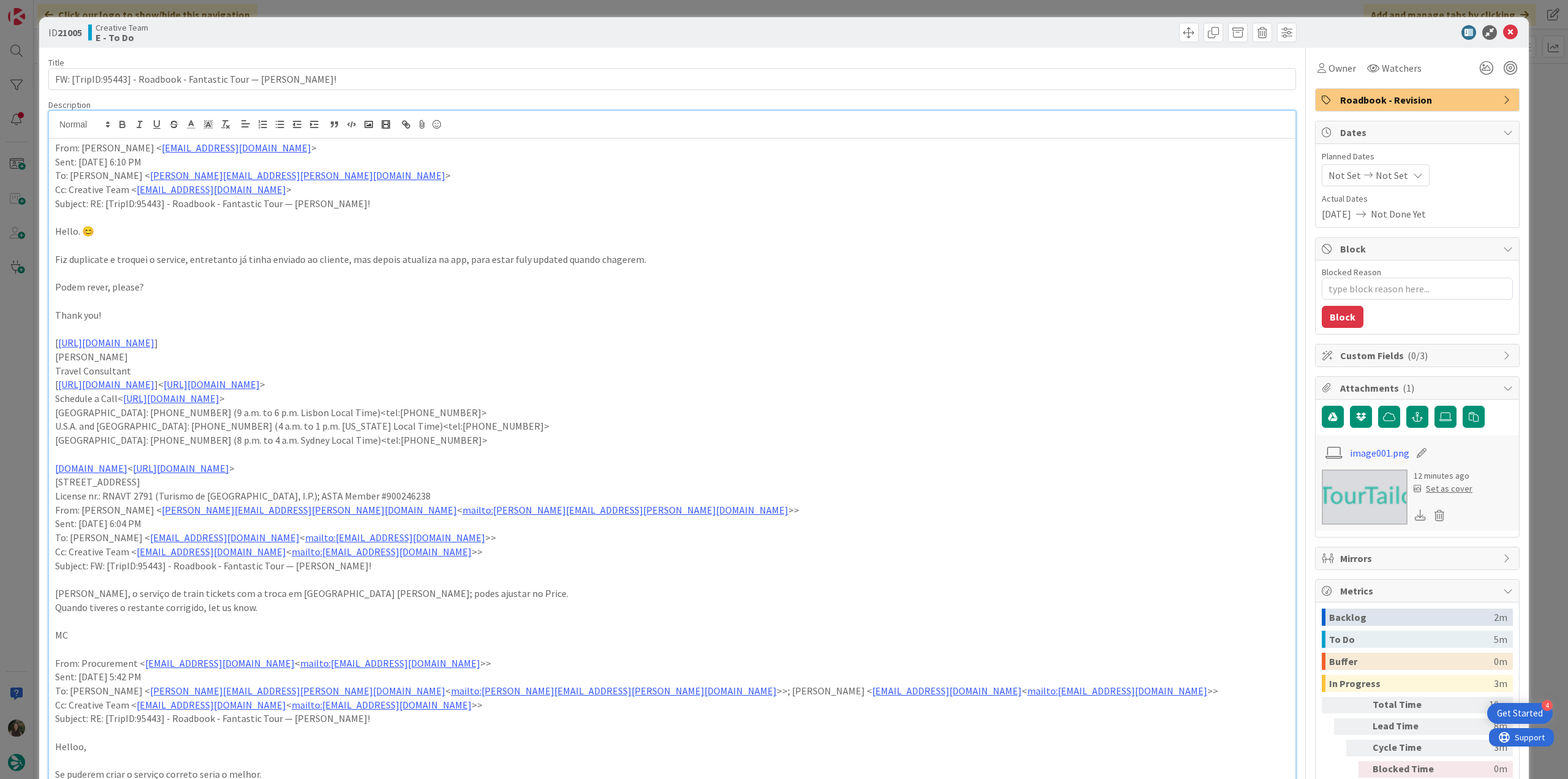
click at [31, 389] on div "ID 21005 Creative Team E - To Do Title 65 / 128 FW: [TripID:95443] - Roadbook -…" at bounding box center [784, 390] width 1568 height 779
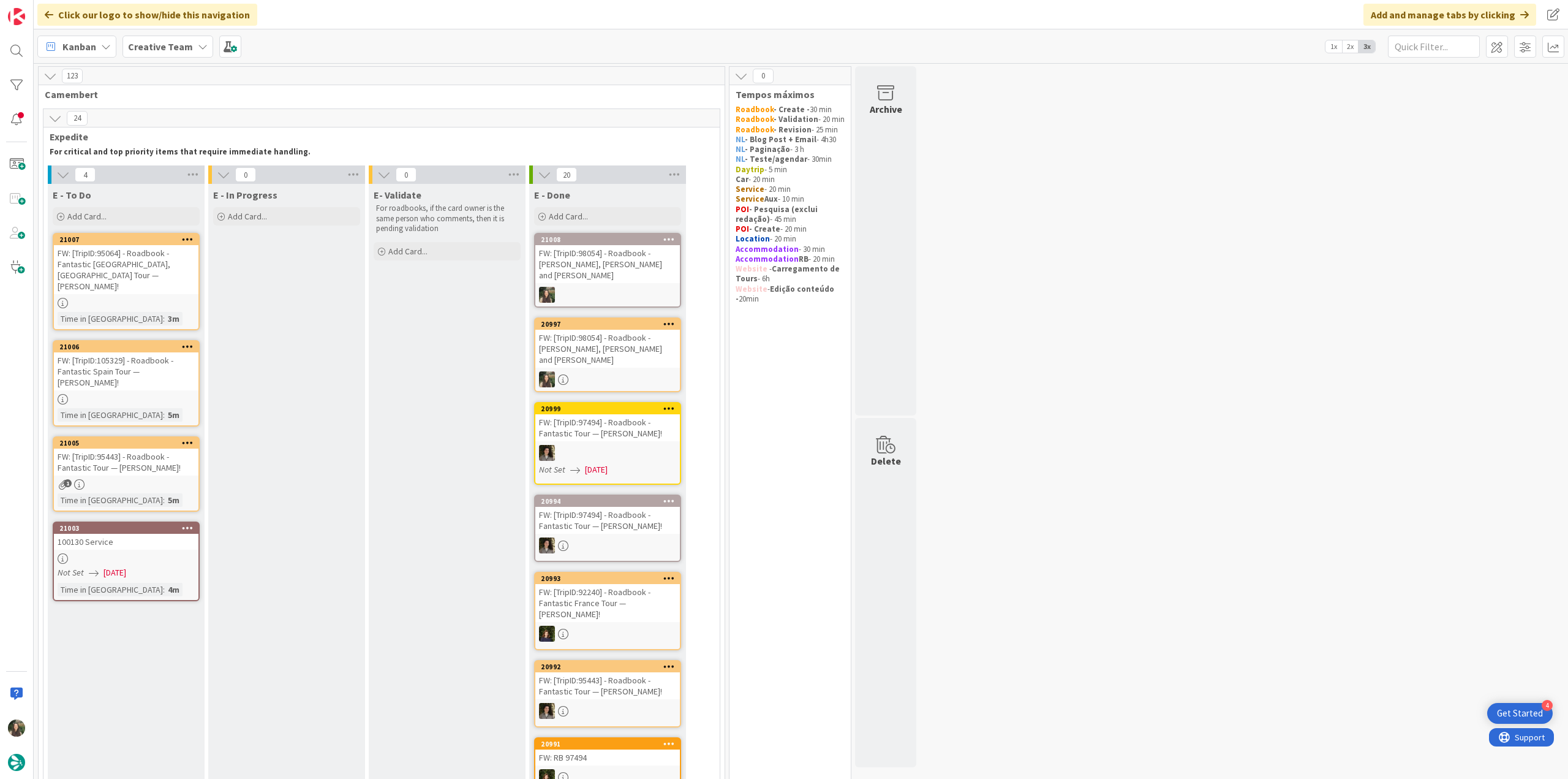
click at [176, 365] on div "FW: [TripID:105329] - Roadbook - Fantastic Spain Tour — [PERSON_NAME]!" at bounding box center [126, 371] width 144 height 38
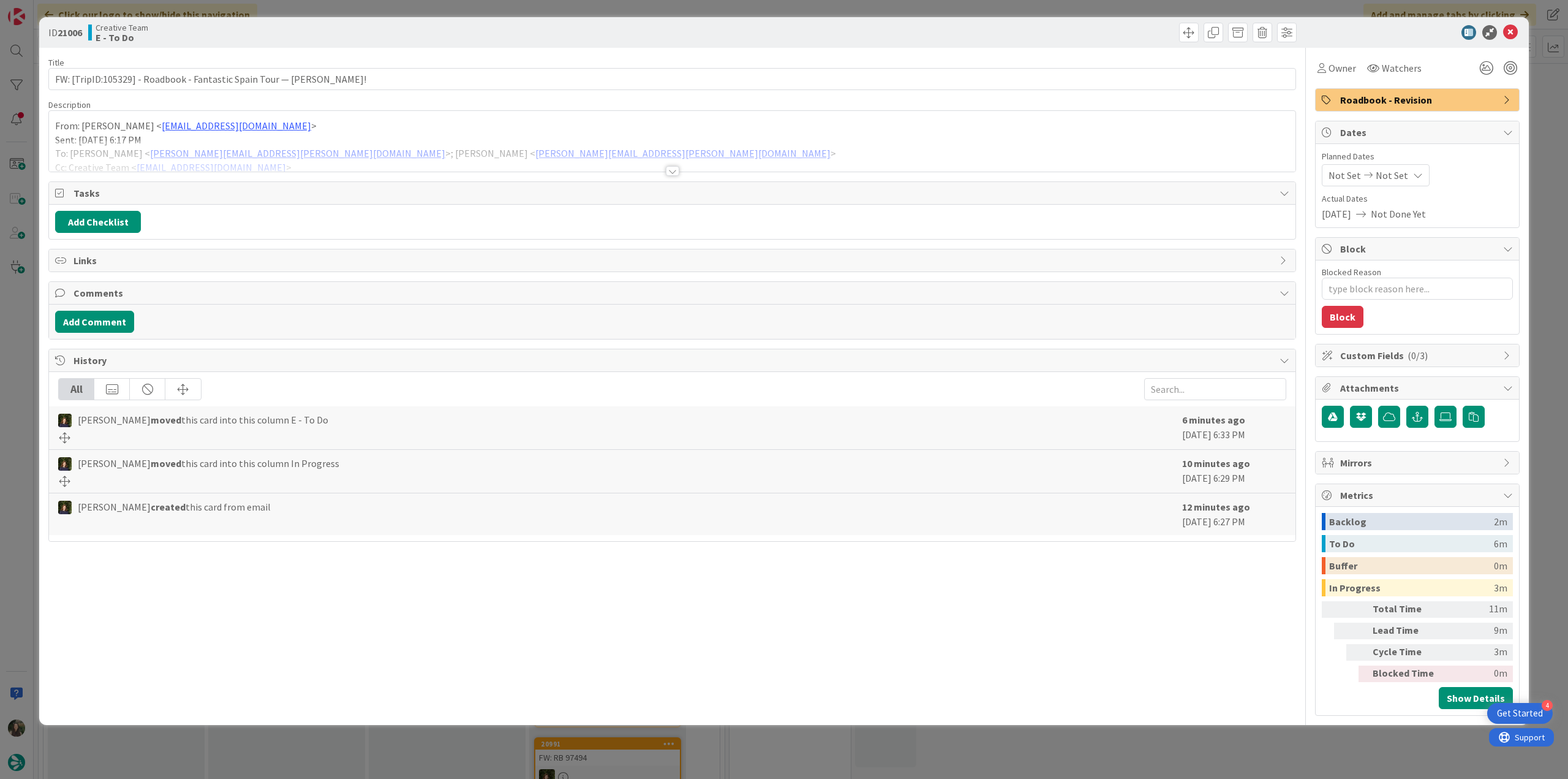
click at [649, 144] on div at bounding box center [673, 155] width 1247 height 31
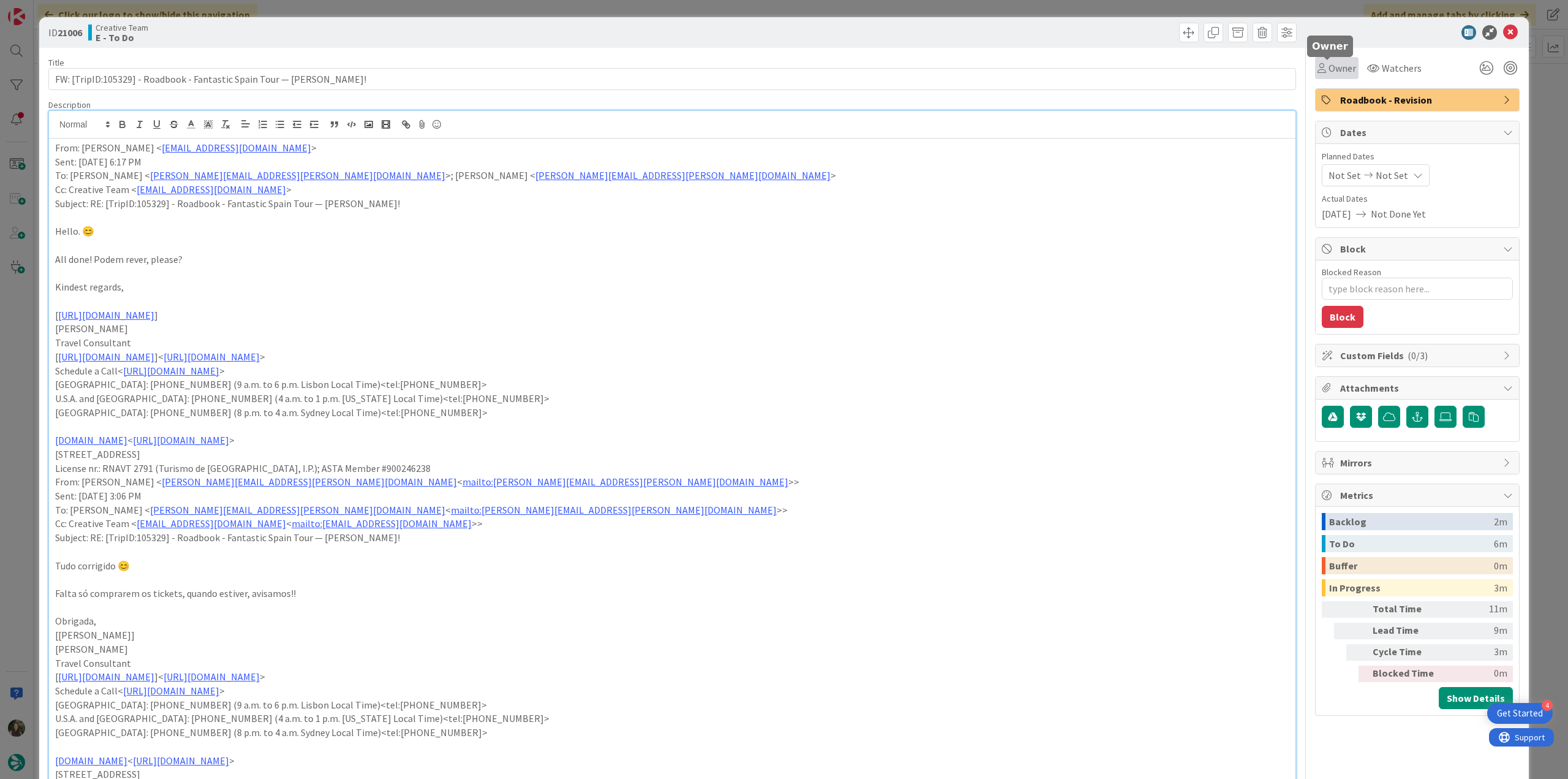
click at [1338, 73] on span "Owner" at bounding box center [1342, 67] width 28 height 15
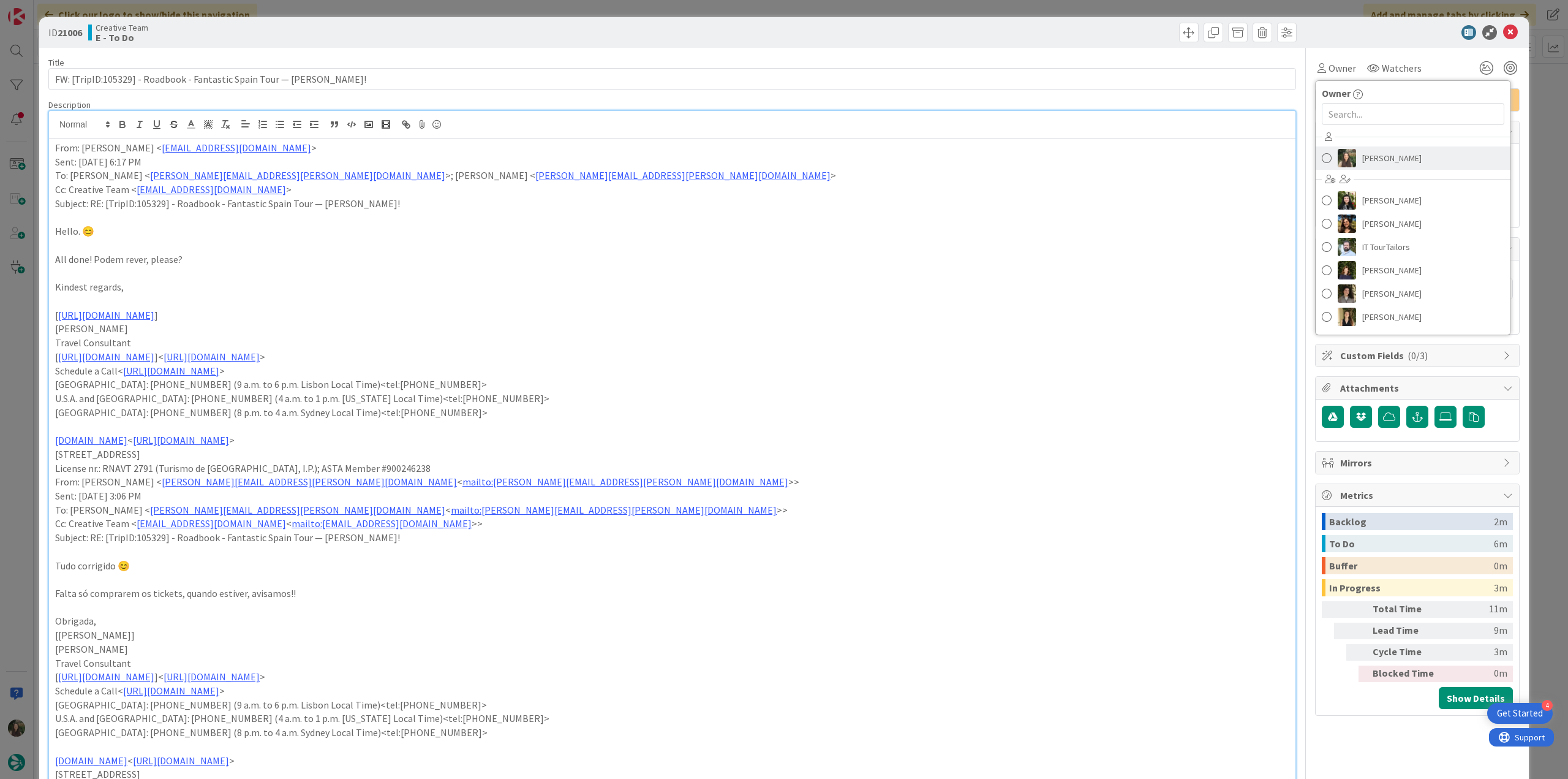
click at [1365, 156] on span "[PERSON_NAME]" at bounding box center [1392, 158] width 59 height 18
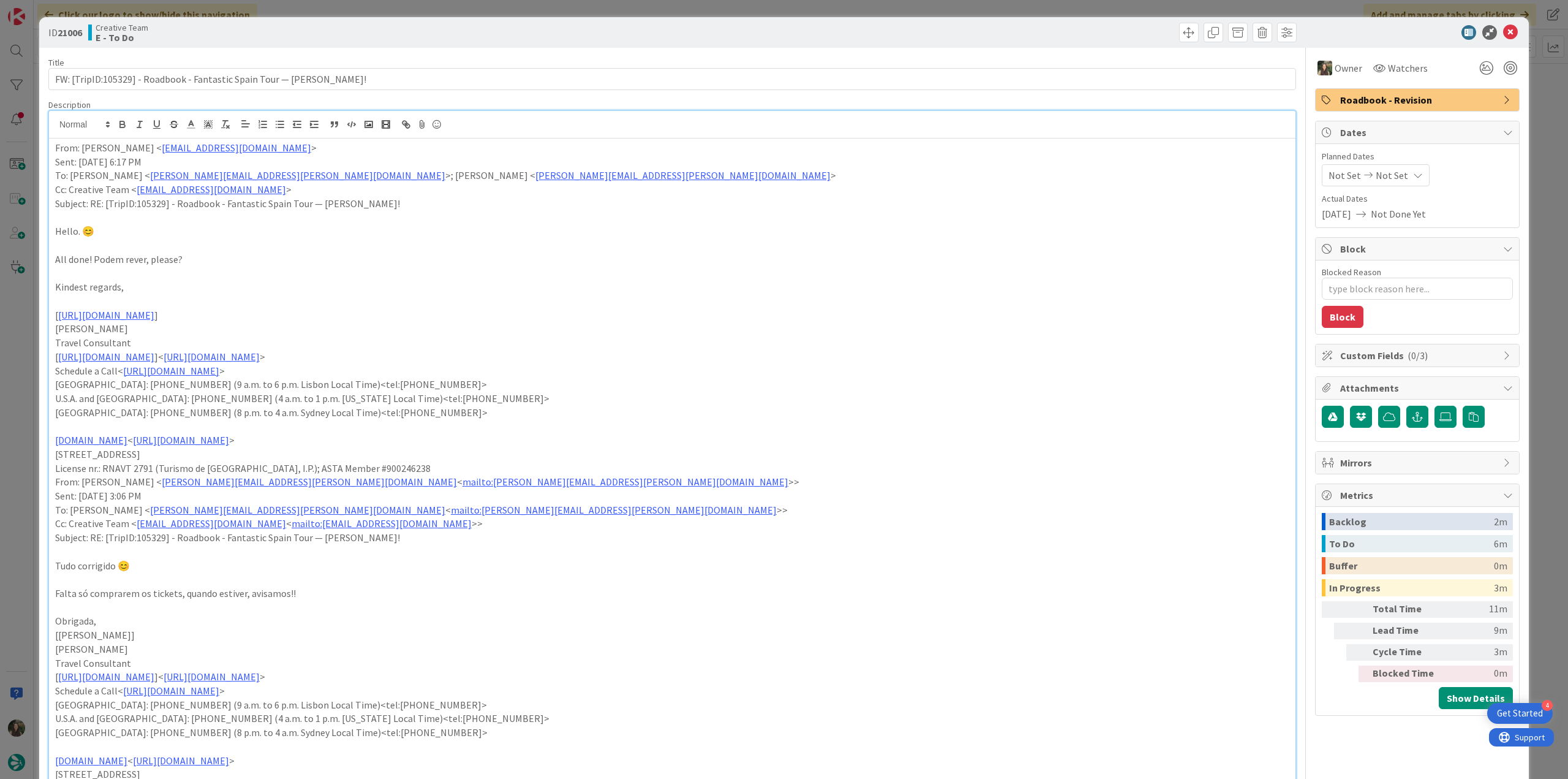
drag, startPoint x: 1531, startPoint y: 109, endPoint x: 1382, endPoint y: 126, distance: 150.0
click at [1531, 109] on div "ID 21006 Creative Team E - To Do Title 63 / 128 FW: [TripID:105329] - Roadbook …" at bounding box center [784, 390] width 1568 height 779
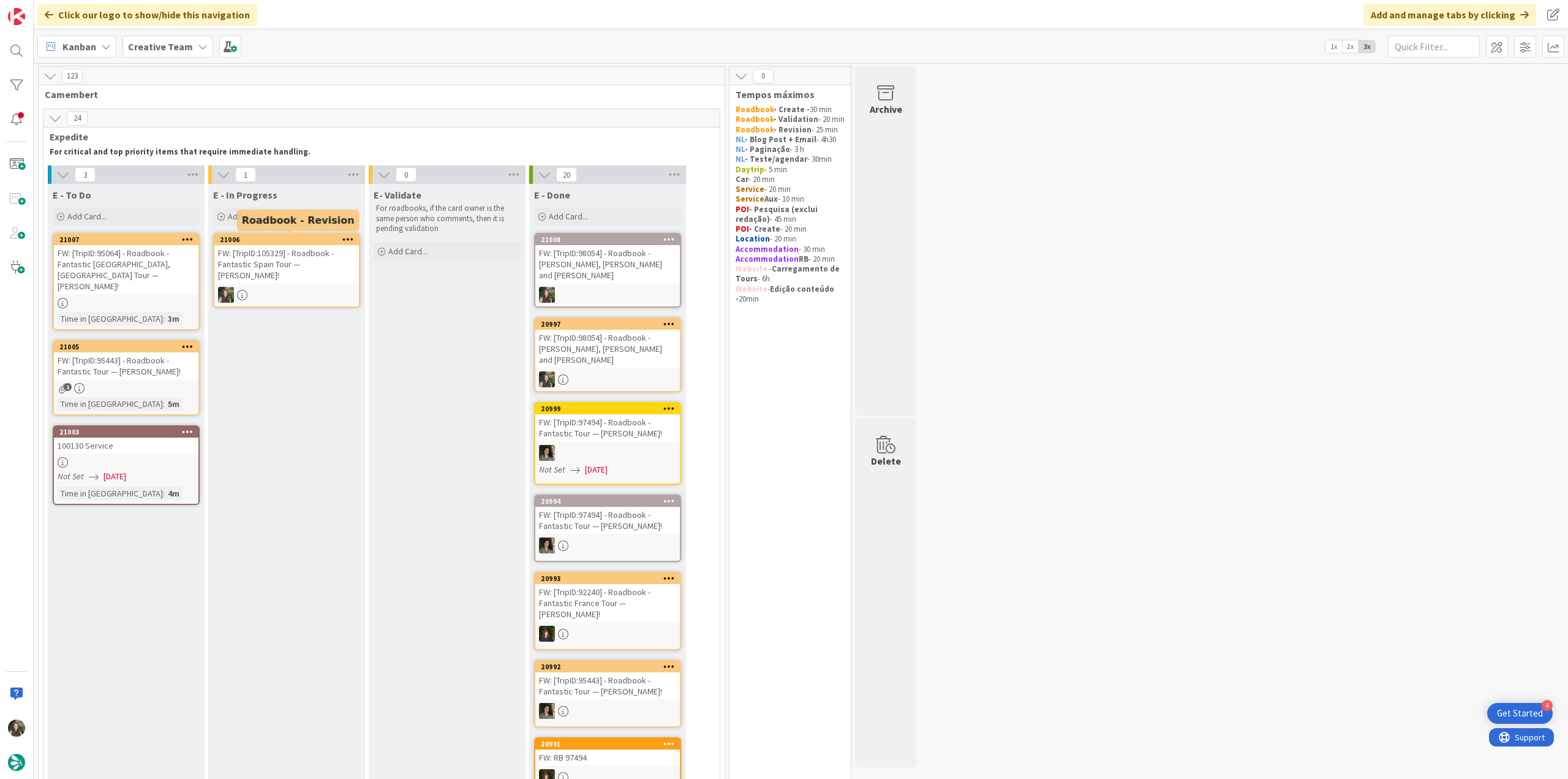
click at [290, 268] on div "FW: [TripID:105329] - Roadbook - Fantastic Spain Tour — [PERSON_NAME]!" at bounding box center [286, 264] width 144 height 38
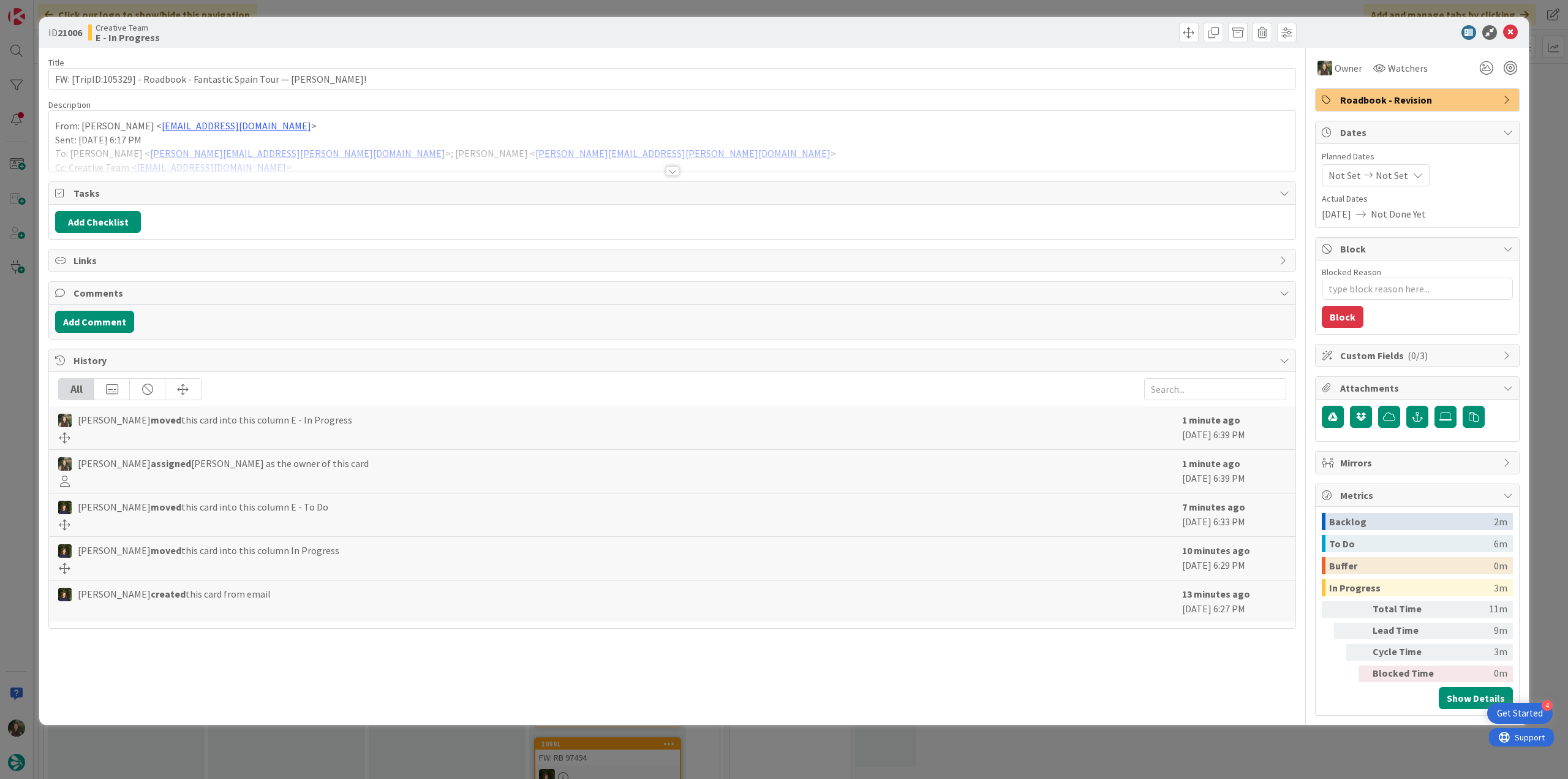
click at [605, 140] on div at bounding box center [673, 155] width 1247 height 31
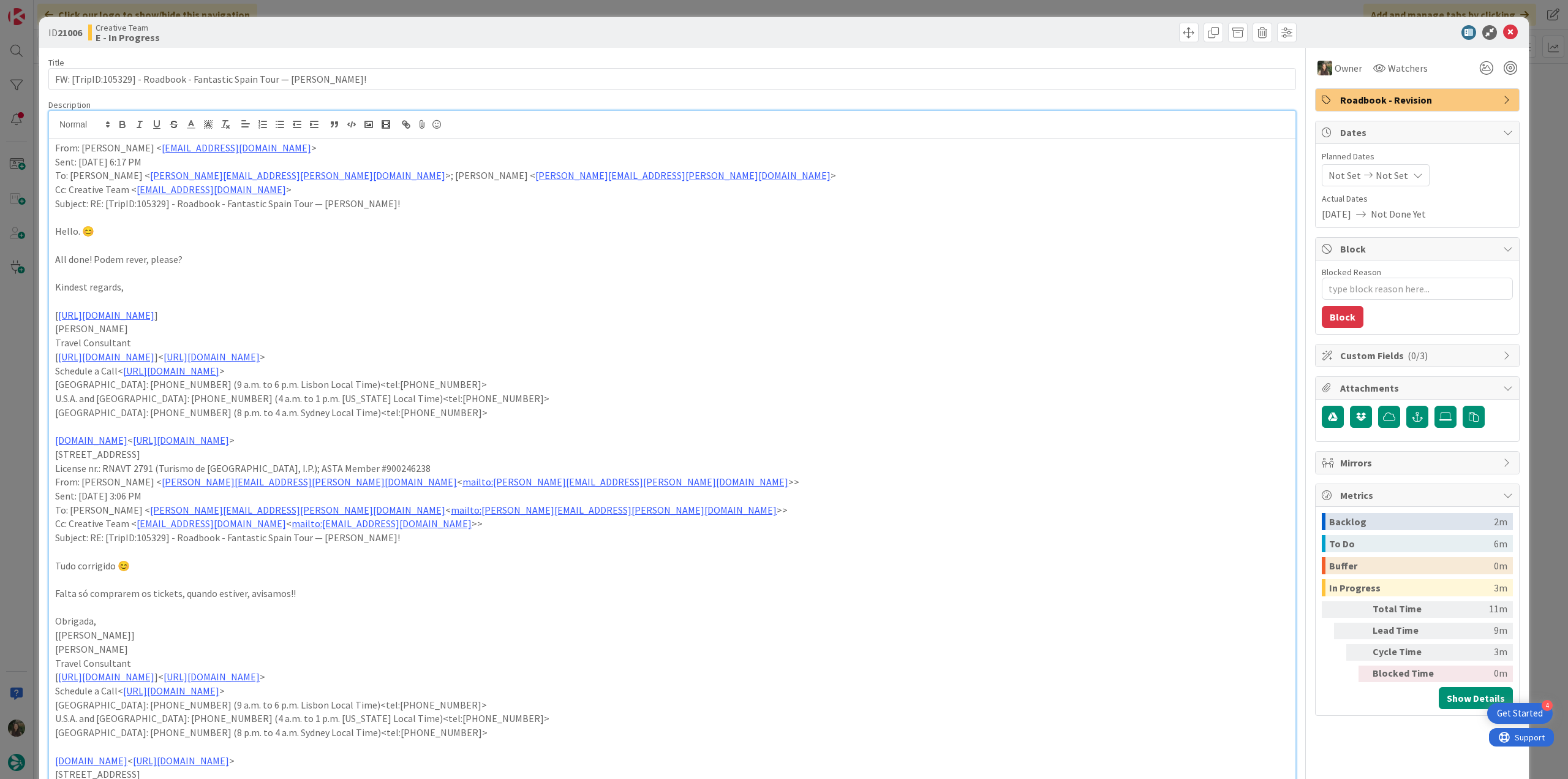
type textarea "x"
click at [36, 405] on div "ID 21006 Creative Team E - In Progress Title 63 / 128 FW: [TripID:105329] - Roa…" at bounding box center [784, 390] width 1568 height 779
